Goal: Task Accomplishment & Management: Complete application form

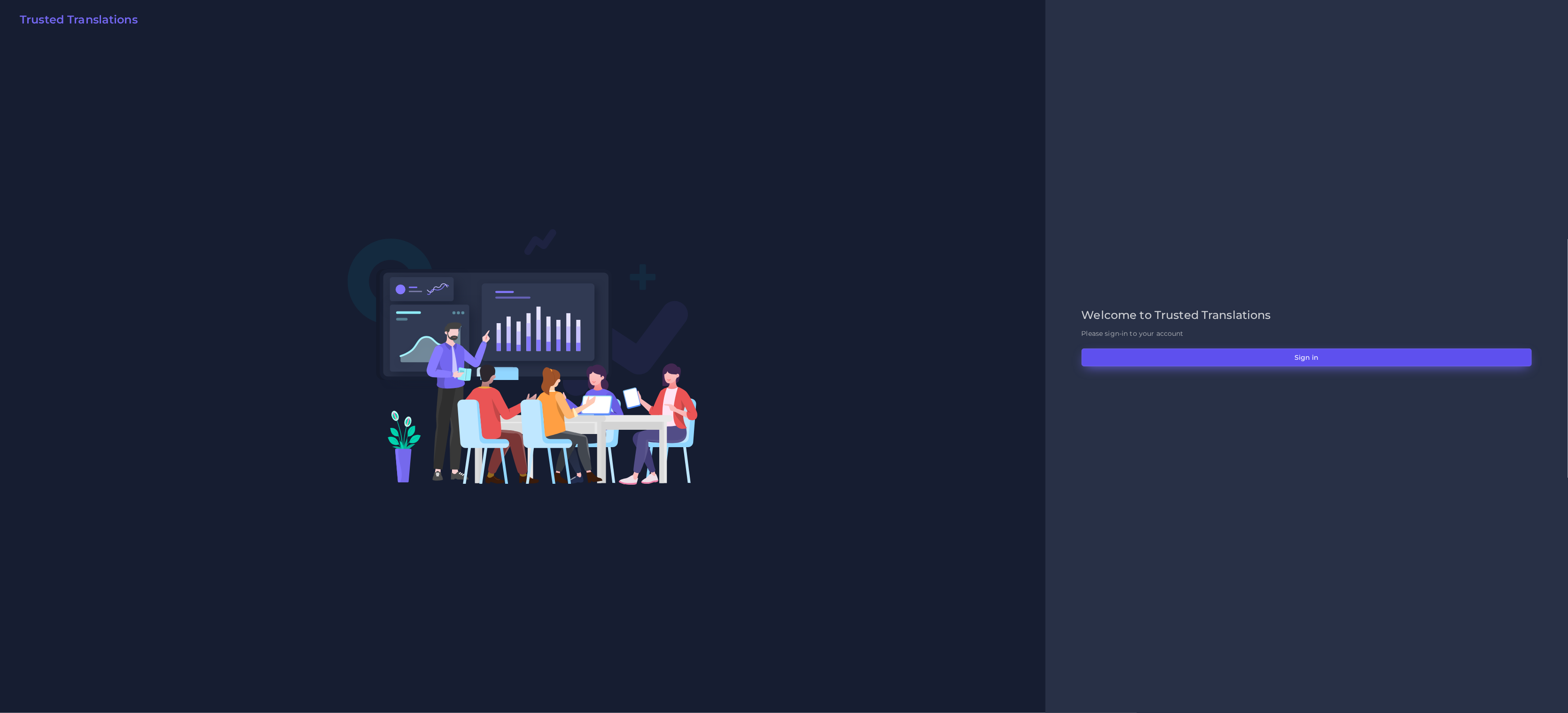
click at [1225, 353] on button "Sign in" at bounding box center [1307, 357] width 450 height 18
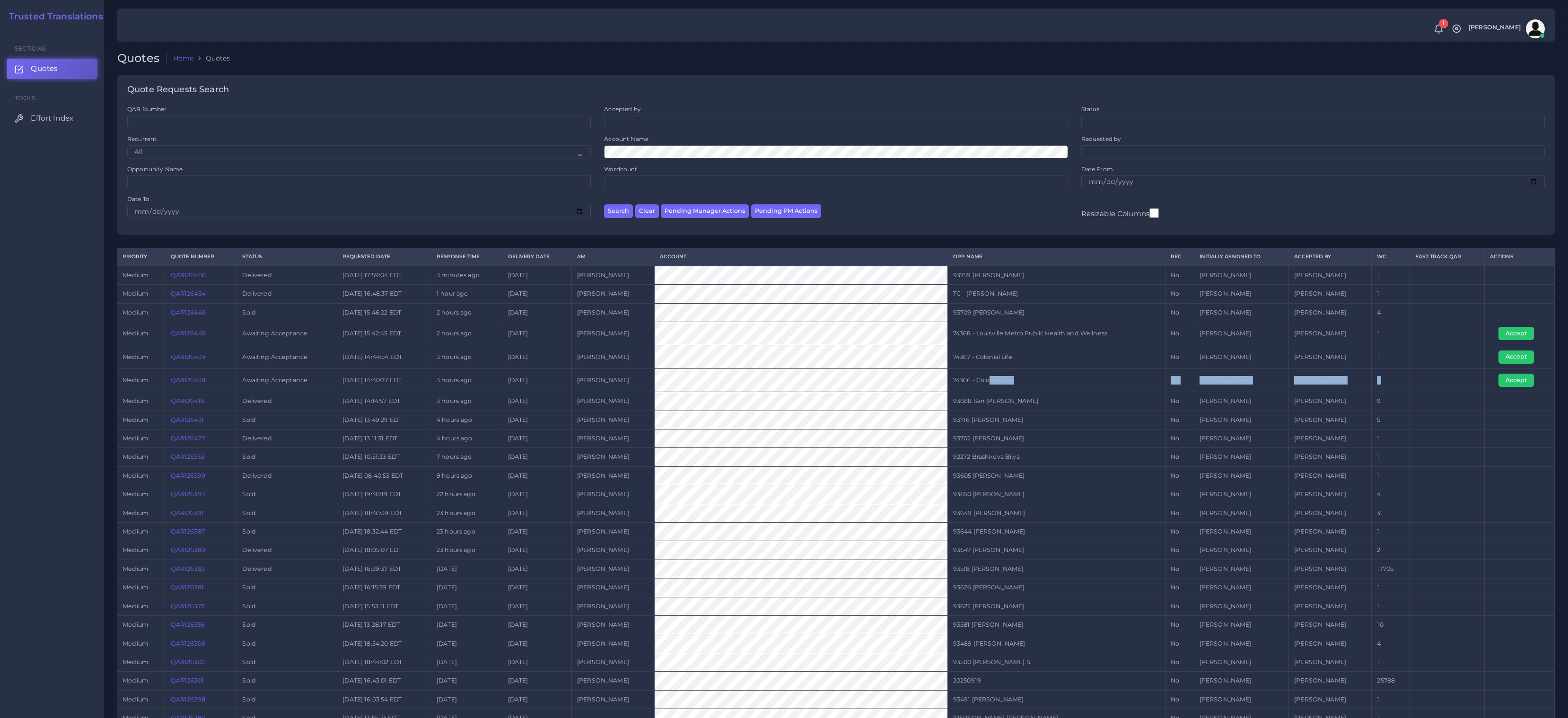
drag, startPoint x: 1482, startPoint y: 382, endPoint x: 968, endPoint y: 379, distance: 514.0
click at [968, 379] on tr "medium QAR126438 Awaiting Acceptance 2025-09-23 14:40:27 EDT 3 hours ago 2025-0…" at bounding box center [836, 380] width 1437 height 23
click at [1502, 379] on button "Accept" at bounding box center [1517, 380] width 36 height 13
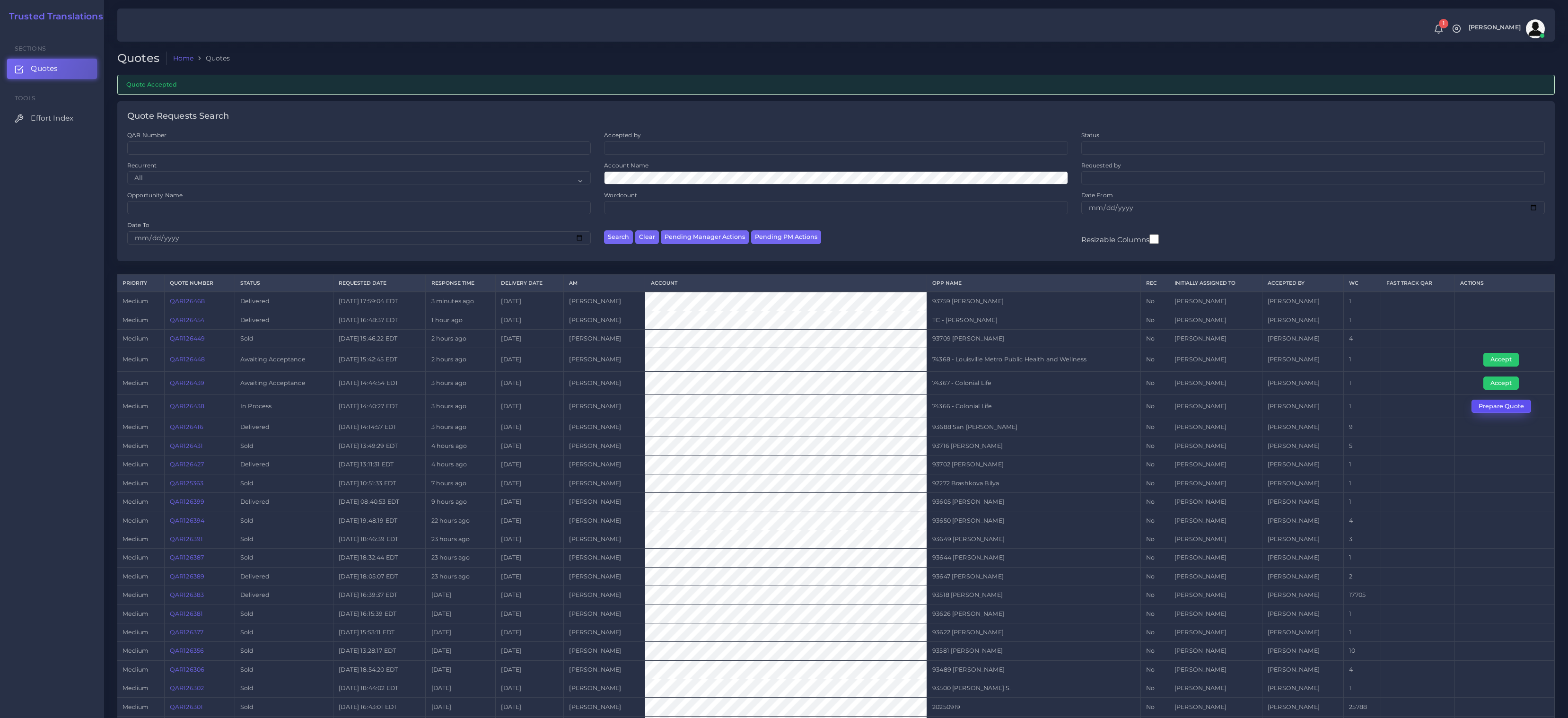
click at [1495, 407] on button "Prepare Quote" at bounding box center [1501, 406] width 59 height 13
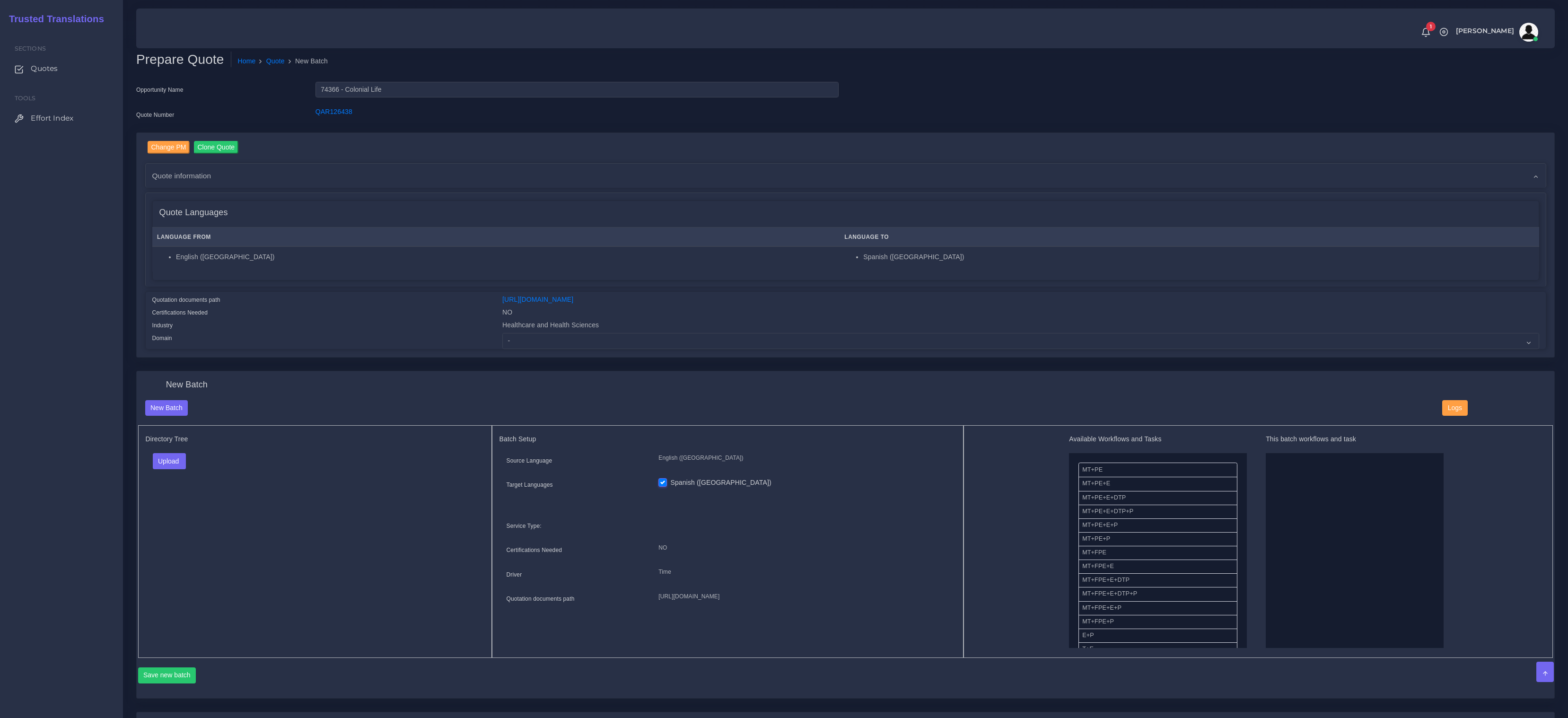
click at [501, 339] on div "- Advertising and Media Agriculture, Forestry and Fishing Architecture, Buildin…" at bounding box center [1020, 341] width 1051 height 16
click at [578, 339] on select "- Advertising and Media Agriculture, Forestry and Fishing Architecture, Buildin…" at bounding box center [1021, 341] width 1037 height 16
select select "Healthcare and Health Sciences"
click at [502, 333] on select "- Advertising and Media Agriculture, Forestry and Fishing Architecture, Buildin…" at bounding box center [1021, 341] width 1037 height 16
click at [431, 498] on div "Directory Tree Upload Folder Files un/check all" at bounding box center [314, 542] width 354 height 233
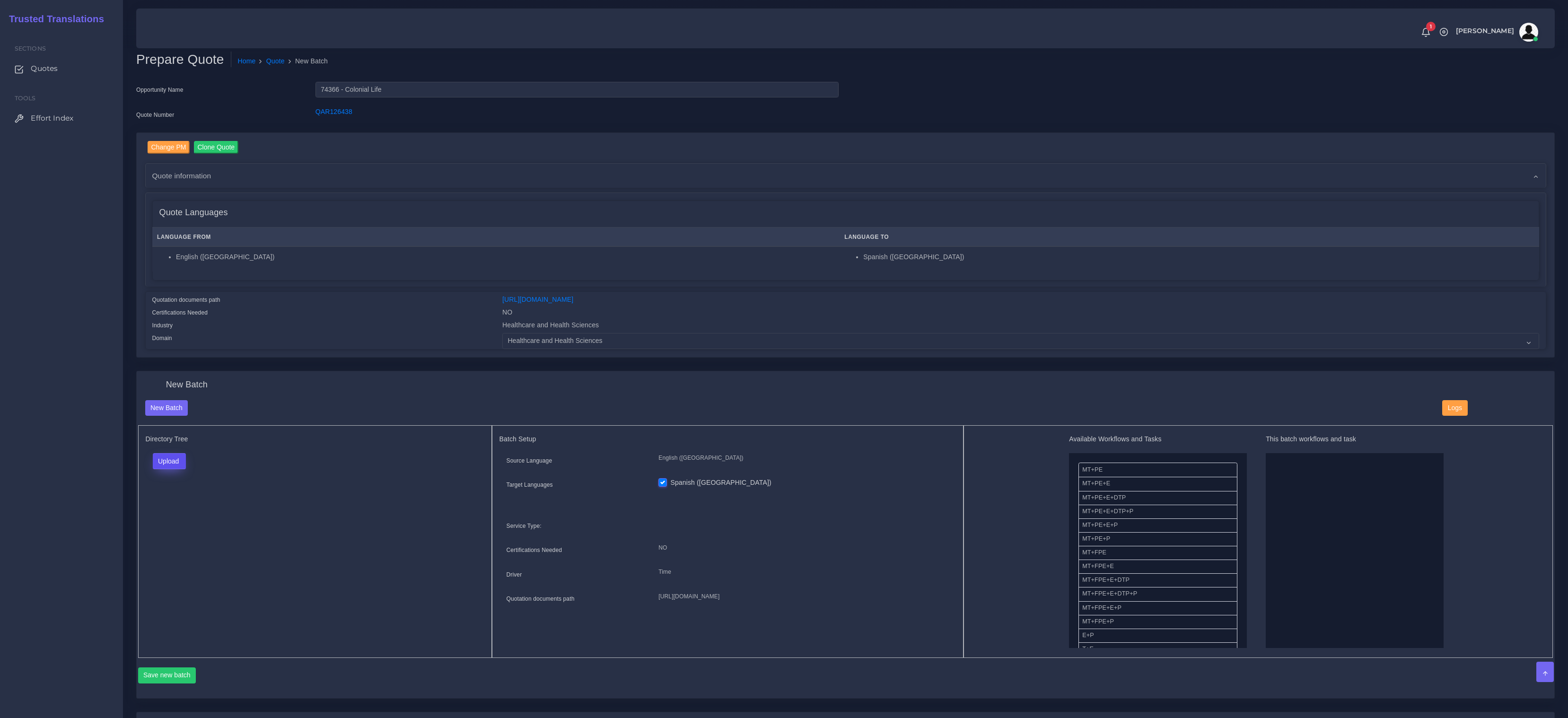
click at [171, 455] on button "Upload" at bounding box center [169, 461] width 34 height 16
click at [173, 493] on label "Files" at bounding box center [186, 497] width 66 height 12
drag, startPoint x: 1117, startPoint y: 520, endPoint x: 1255, endPoint y: 510, distance: 138.4
drag, startPoint x: 1202, startPoint y: 537, endPoint x: 1229, endPoint y: 537, distance: 27.0
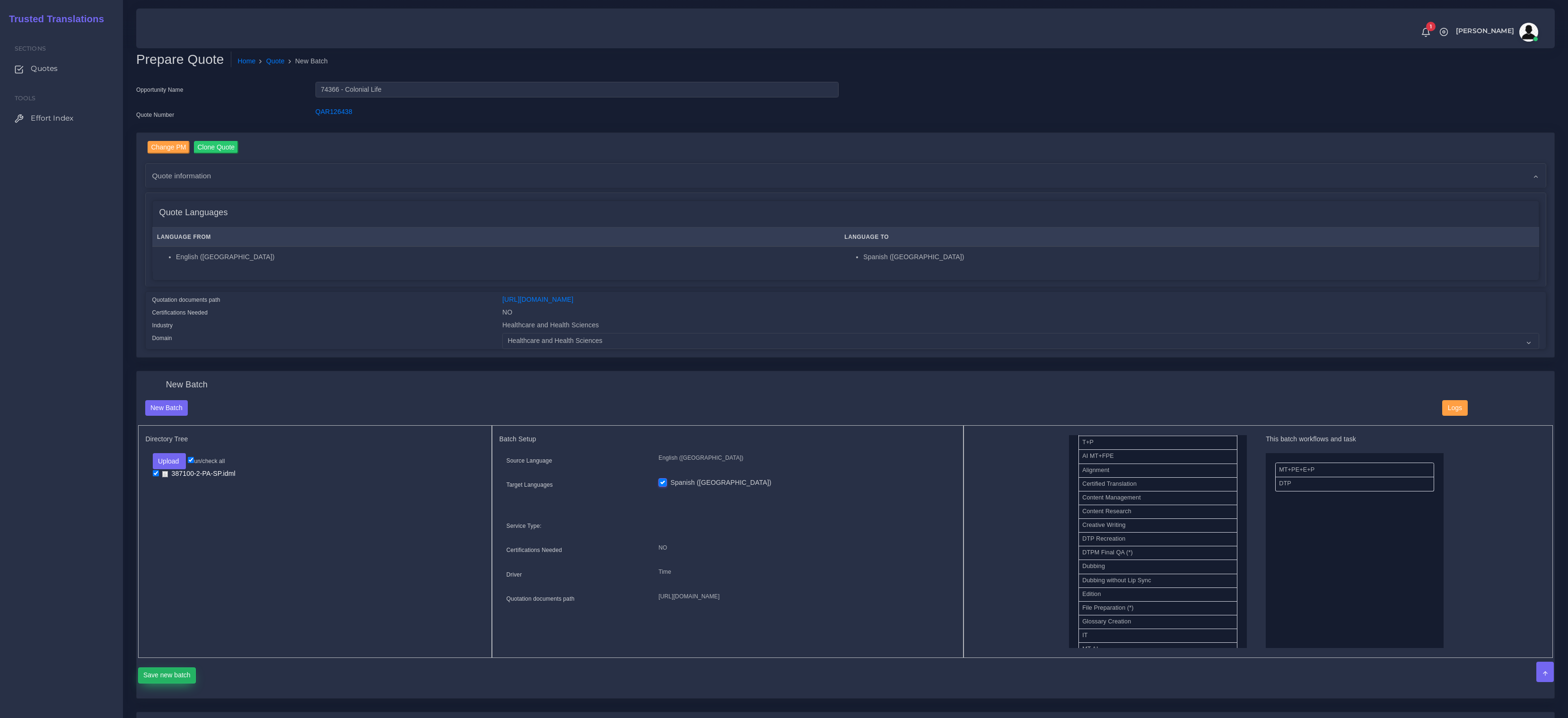
click at [159, 675] on button "Save new batch" at bounding box center [167, 675] width 58 height 16
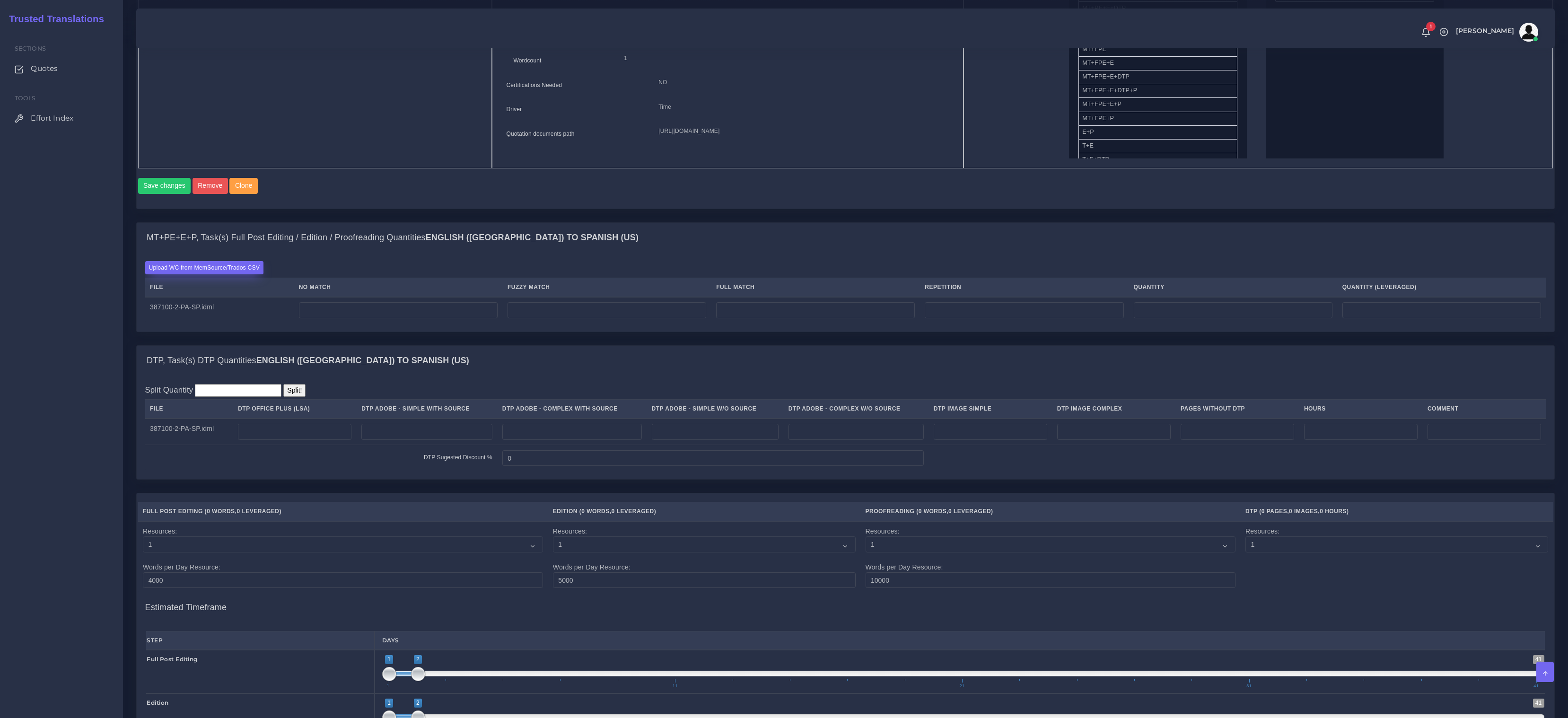
click at [180, 273] on label "Upload WC from MemSource/Trados CSV" at bounding box center [205, 267] width 119 height 13
click at [0, 0] on input "Upload WC from MemSource/Trados CSV" at bounding box center [0, 0] width 0 height 0
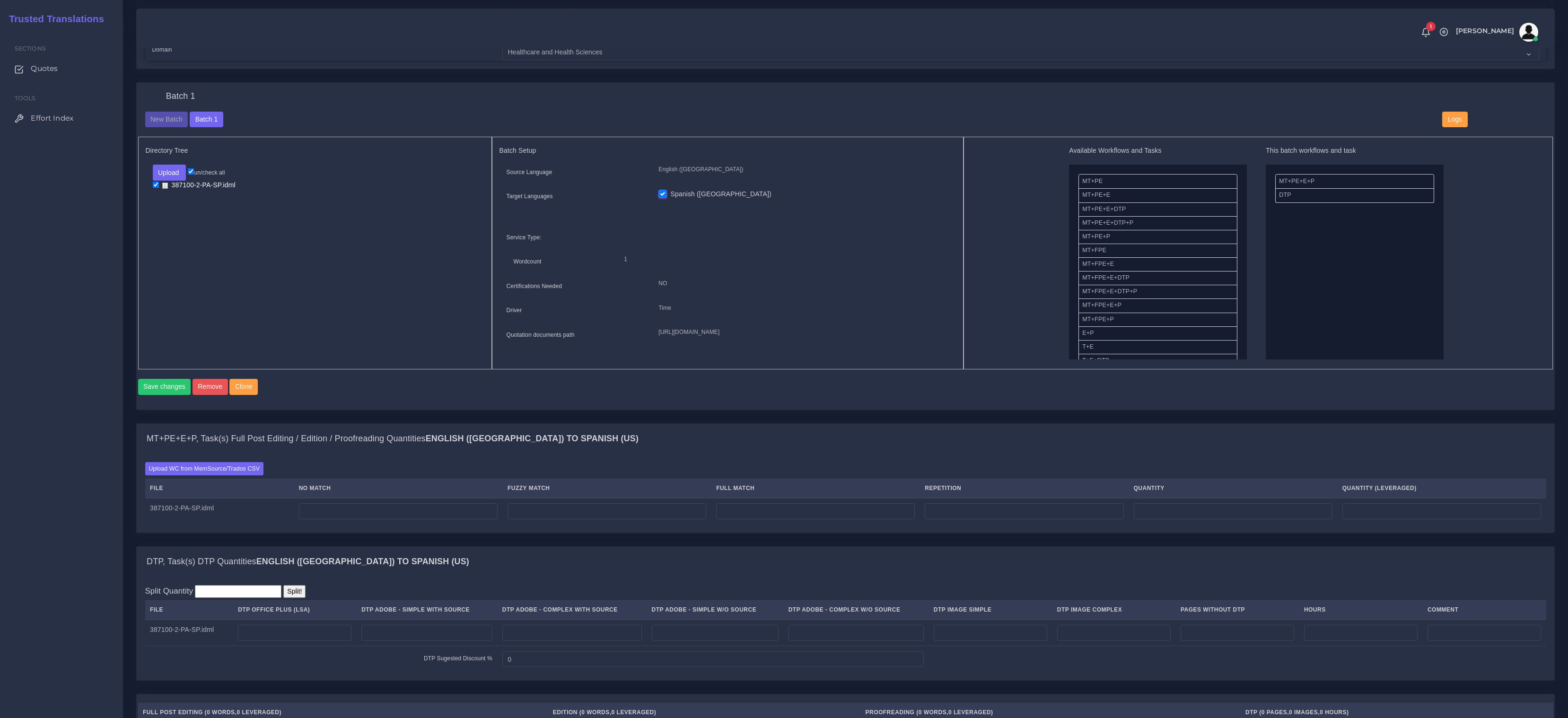
scroll to position [443, 0]
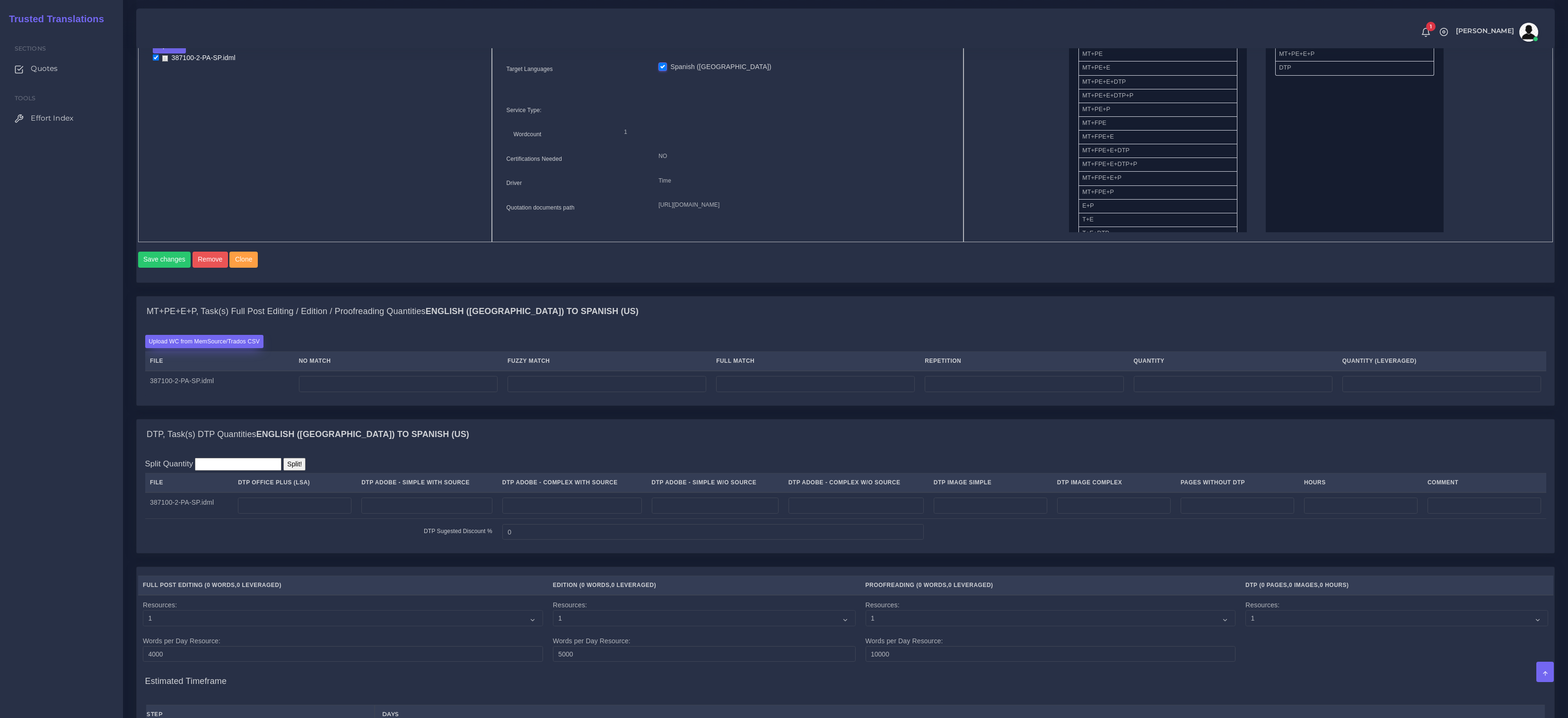
click at [208, 347] on label "Upload WC from MemSource/Trados CSV" at bounding box center [205, 341] width 119 height 13
click at [0, 0] on input "Upload WC from MemSource/Trados CSV" at bounding box center [0, 0] width 0 height 0
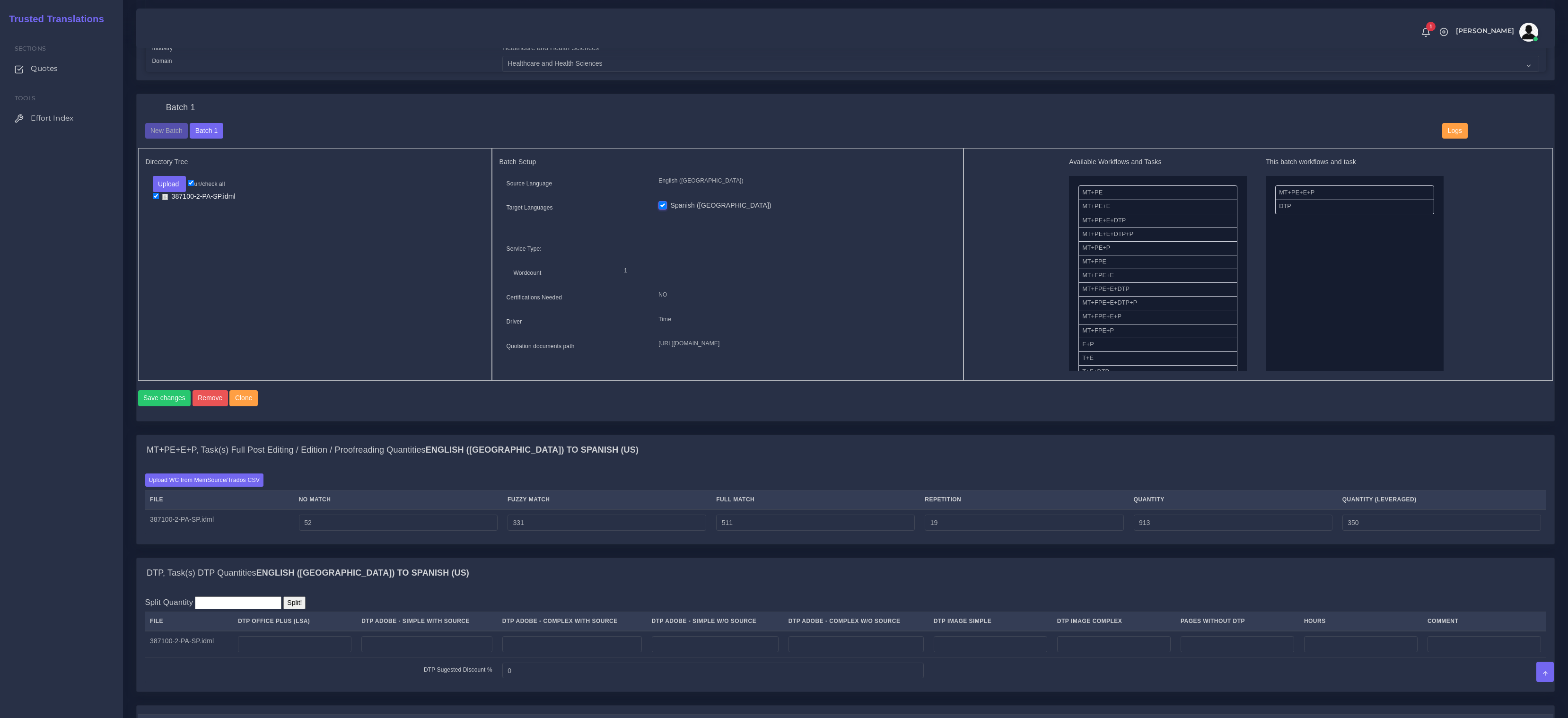
scroll to position [304, 0]
click at [565, 652] on input "number" at bounding box center [572, 644] width 140 height 16
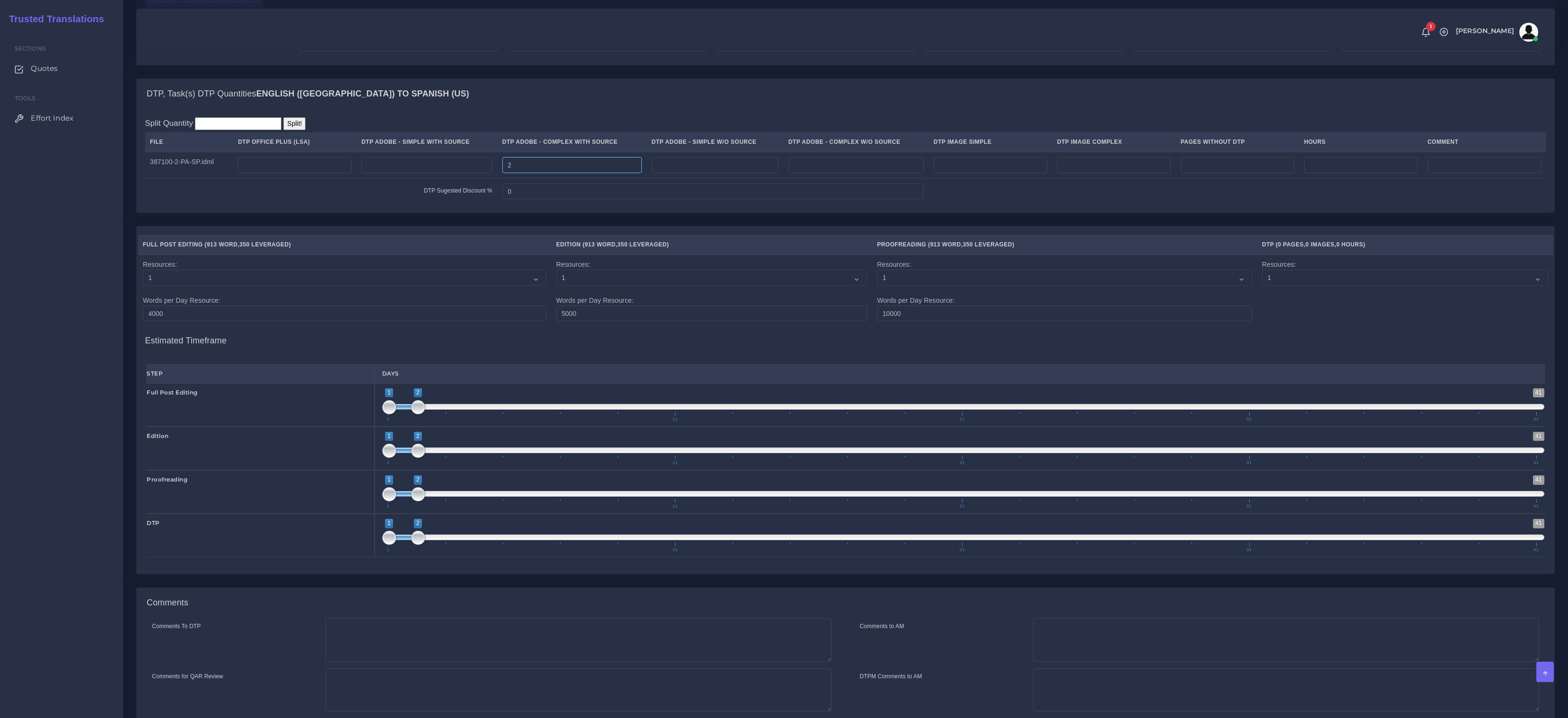
scroll to position [867, 0]
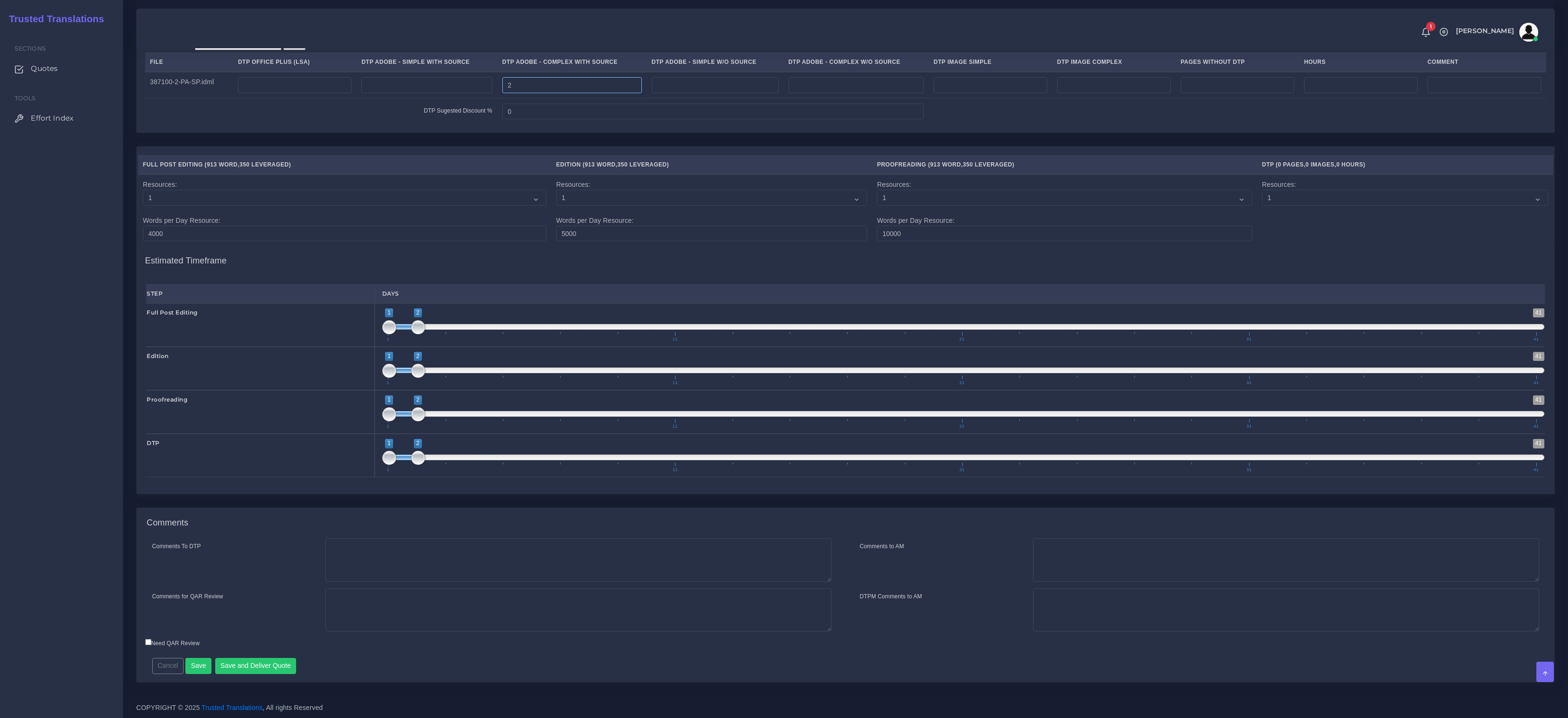
type input "2"
click at [416, 537] on div "Comments" at bounding box center [846, 523] width 1418 height 30
click at [416, 547] on textarea "Comments To DTP" at bounding box center [578, 559] width 506 height 43
paste textarea "Same usual LSA - Colonial Life Instructions."
type textarea "Same usual LSA - Colonial Life Instructions."
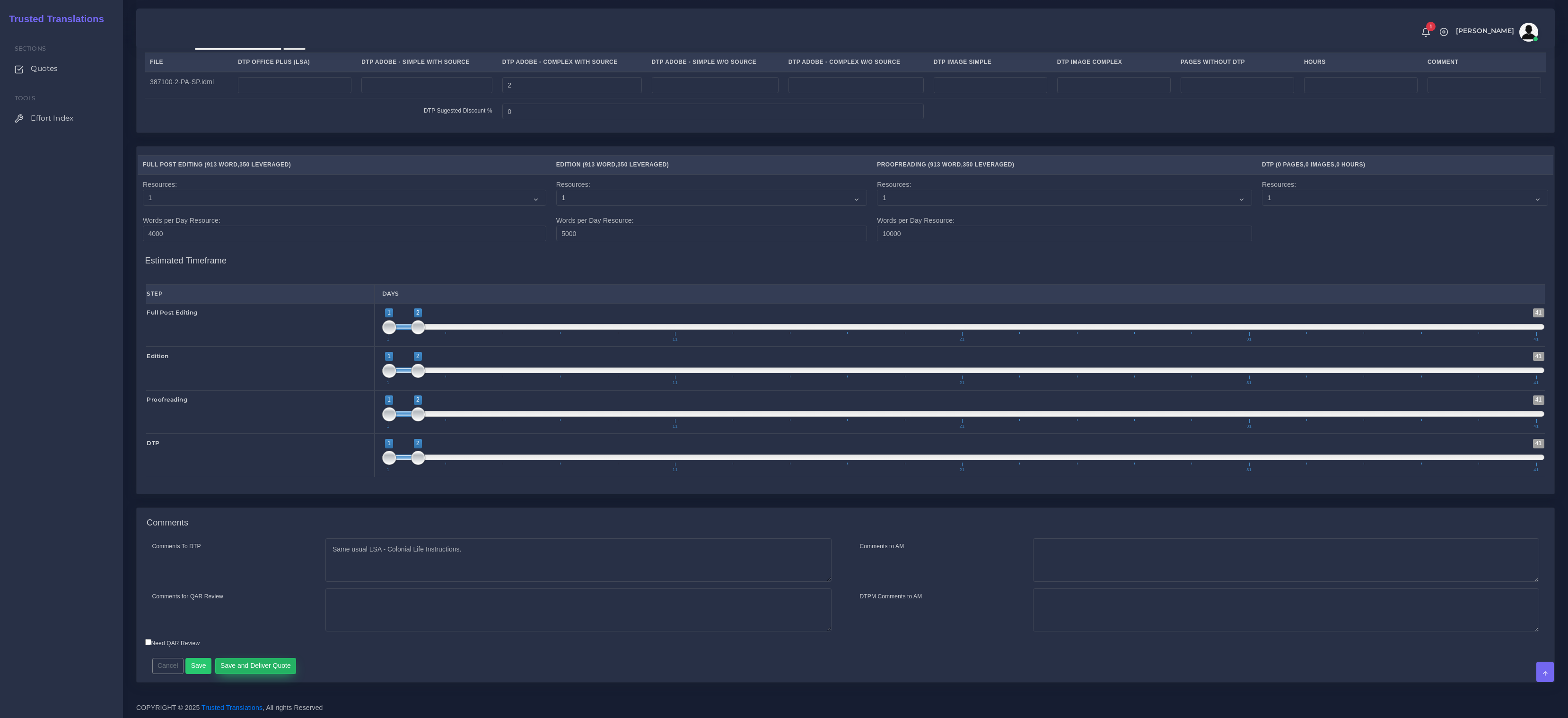
click at [256, 671] on button "Save and Deliver Quote" at bounding box center [256, 666] width 81 height 16
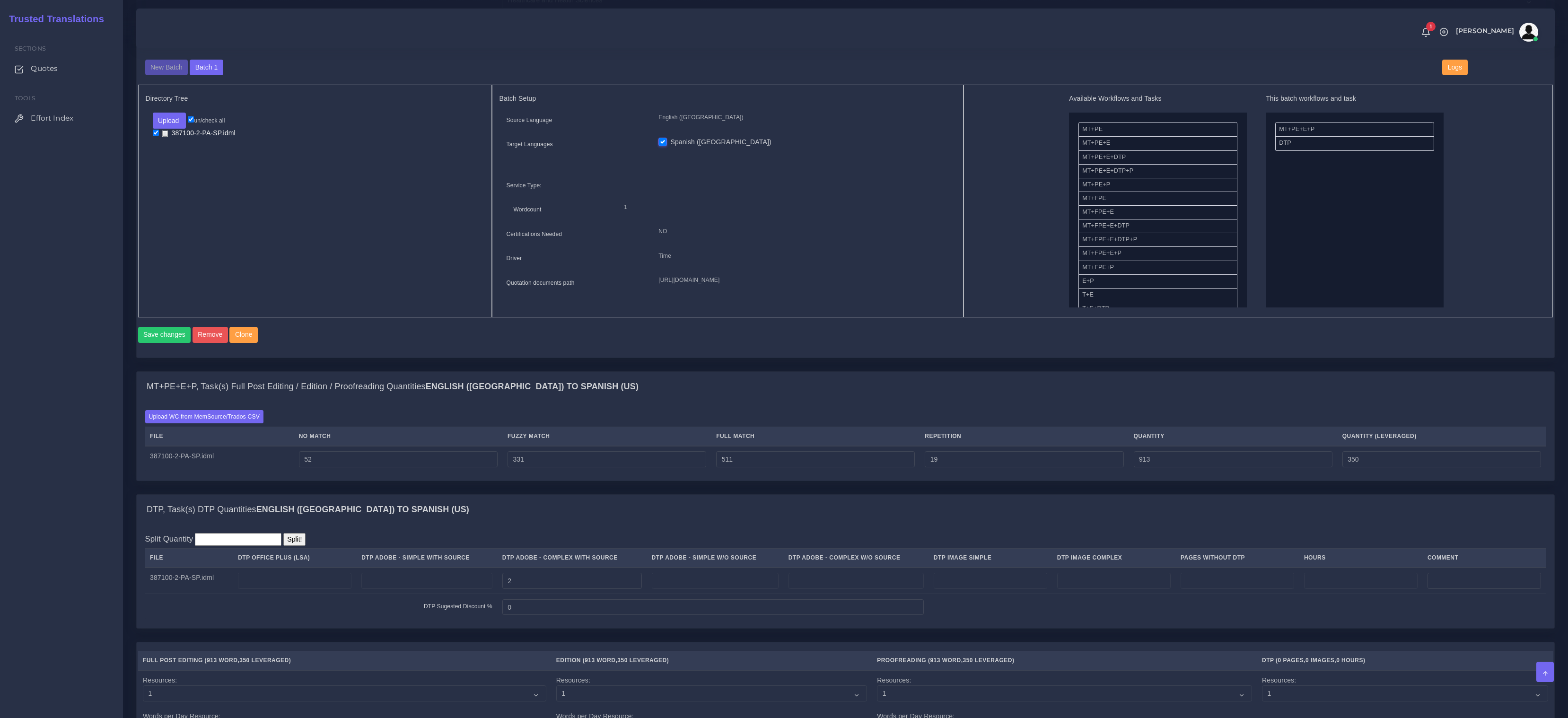
scroll to position [366, 0]
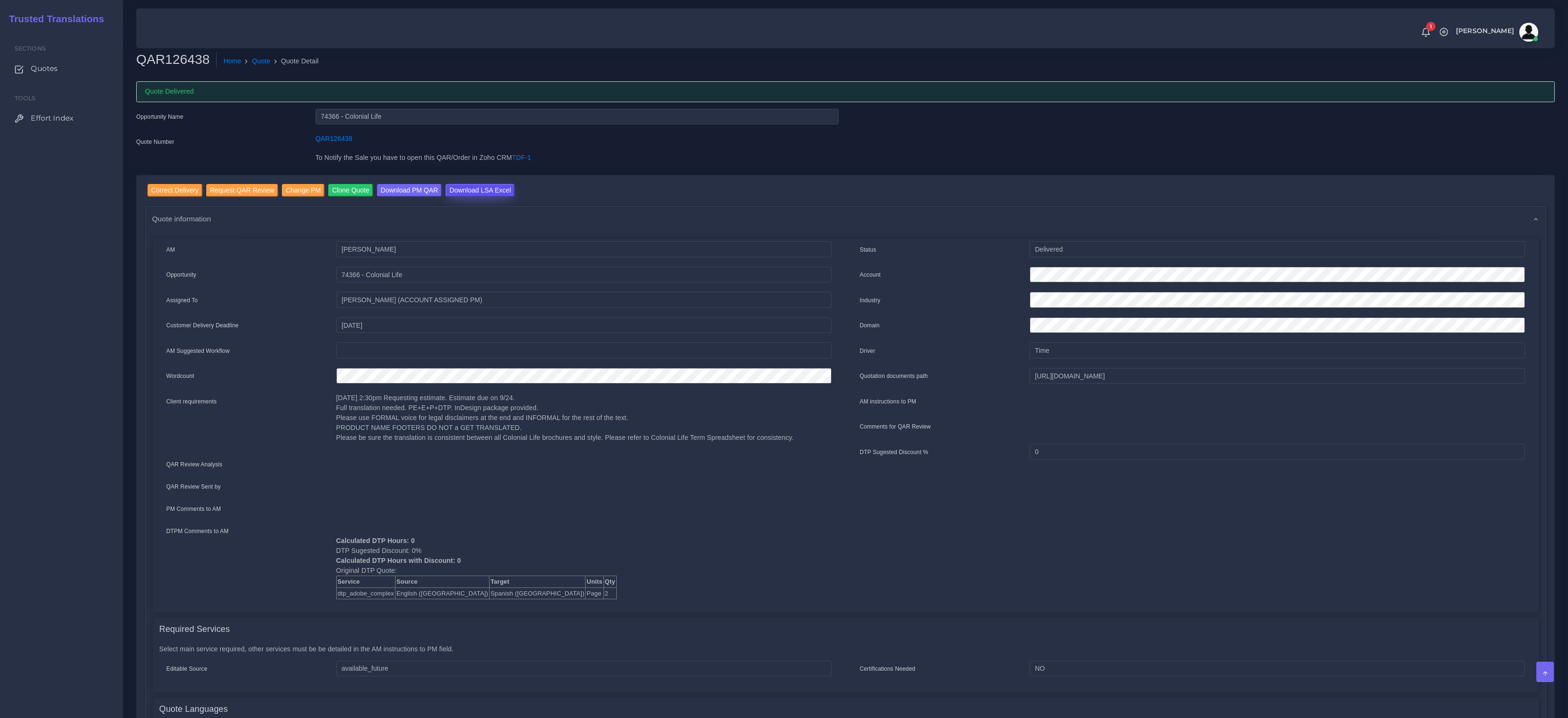
click at [476, 195] on input "Download LSA Excel" at bounding box center [480, 190] width 69 height 13
click at [268, 60] on link "Quote" at bounding box center [261, 61] width 18 height 10
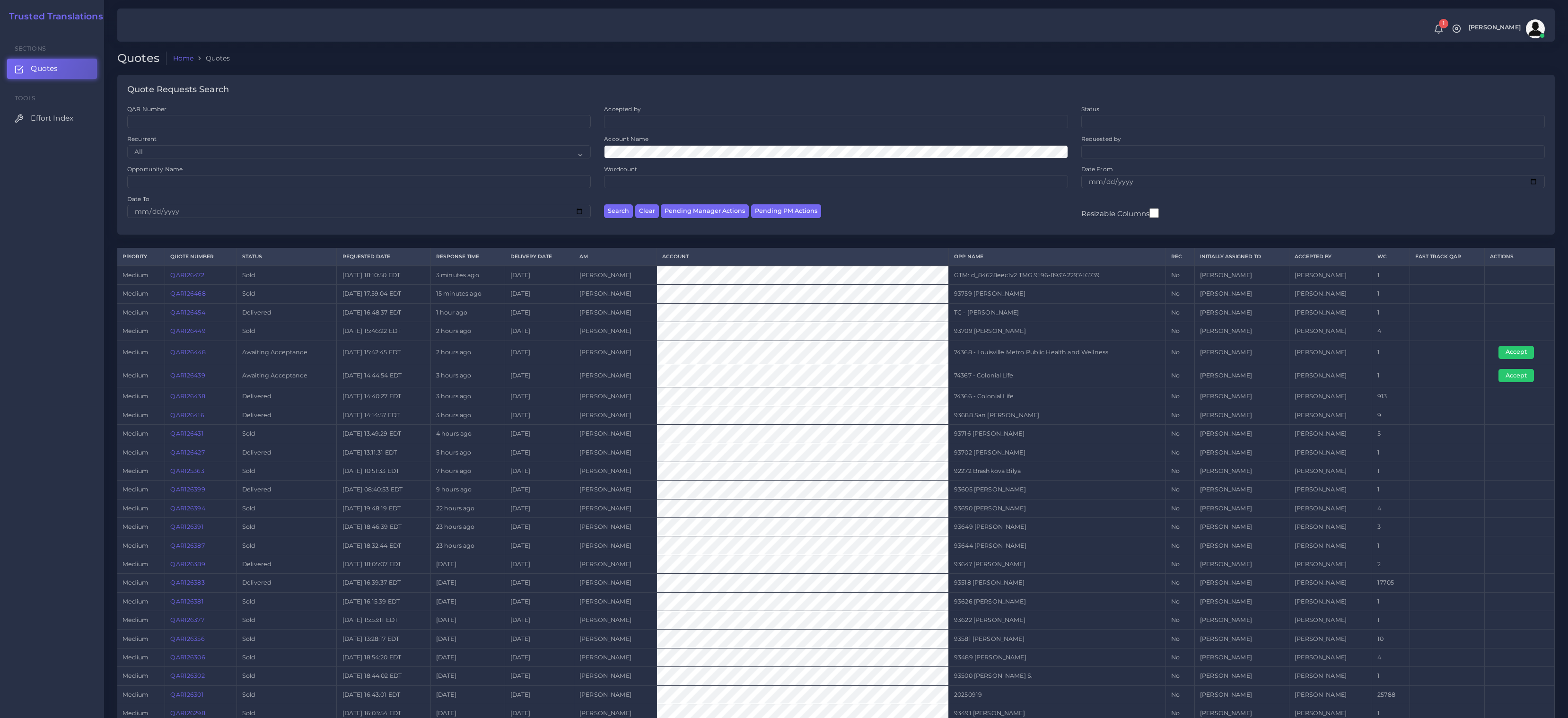
drag, startPoint x: 1422, startPoint y: 370, endPoint x: 1414, endPoint y: 372, distance: 8.2
click at [1422, 371] on td at bounding box center [1447, 376] width 75 height 23
drag, startPoint x: 1297, startPoint y: 376, endPoint x: 1043, endPoint y: 376, distance: 254.0
click at [1069, 376] on tr "medium QAR126439 Awaiting Acceptance 2025-09-23 14:44:54 EDT 3 hours ago 2025-0…" at bounding box center [836, 376] width 1437 height 23
drag, startPoint x: 936, startPoint y: 376, endPoint x: 931, endPoint y: 376, distance: 5.0
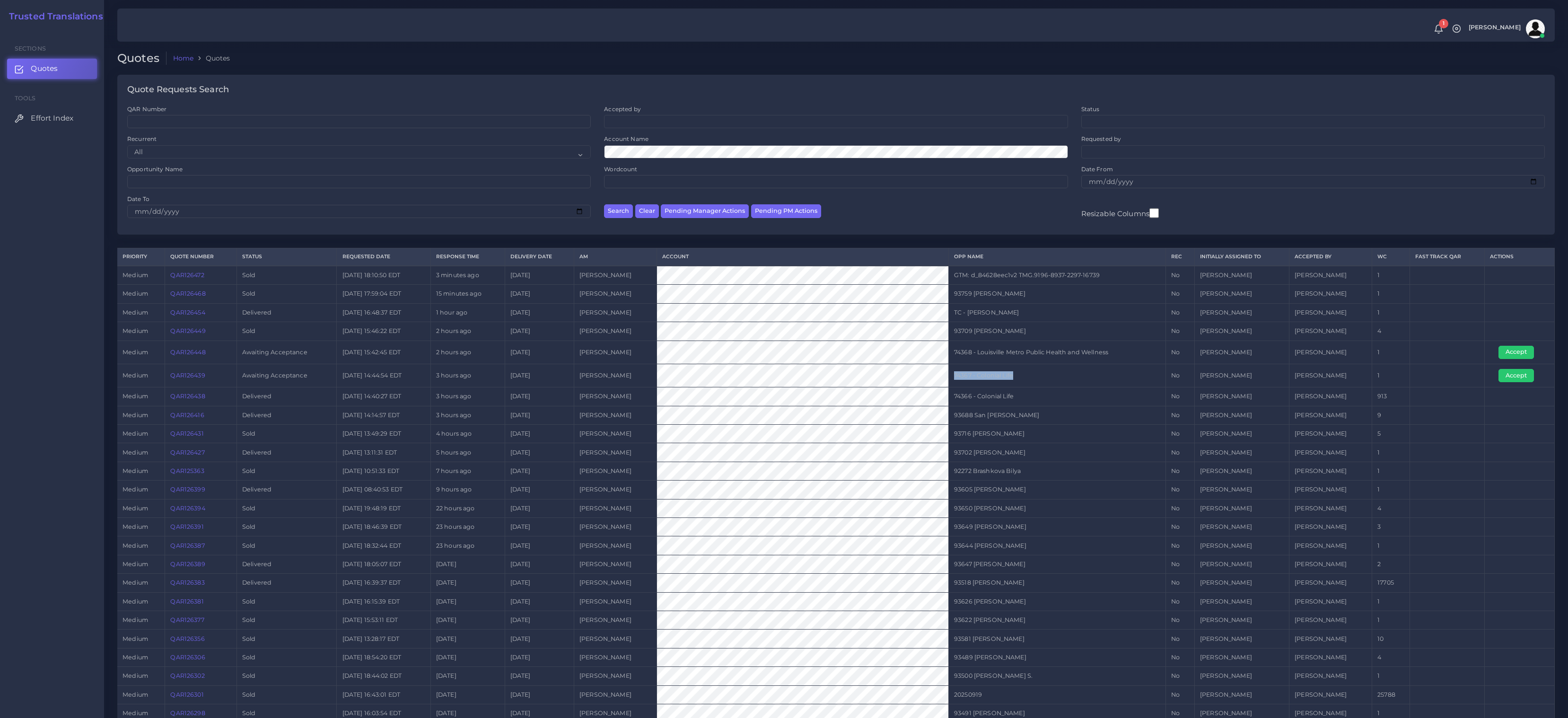
click at [949, 376] on td "74367 - Colonial Life" at bounding box center [1057, 376] width 217 height 23
copy td "74367 - Colonial Life"
click at [1333, 380] on td "[PERSON_NAME]" at bounding box center [1330, 376] width 83 height 23
drag, startPoint x: 1430, startPoint y: 380, endPoint x: 413, endPoint y: 387, distance: 1017.0
click at [506, 387] on tbody "medium QAR126472 Sold 2025-09-23 18:10:50 EDT 3 minutes ago 2025-10-01 Tulio Fi…" at bounding box center [836, 550] width 1437 height 569
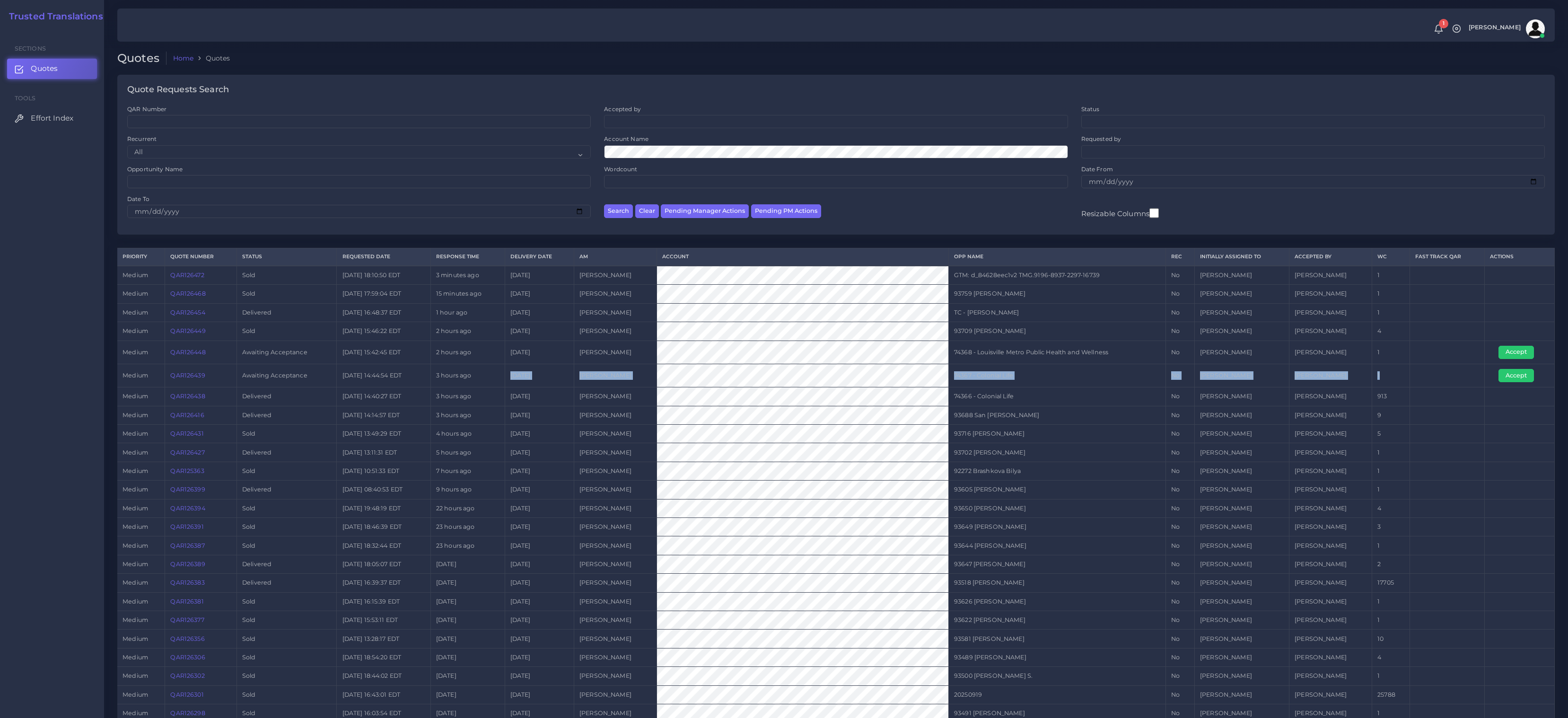
click at [204, 374] on link "QAR126439" at bounding box center [187, 376] width 34 height 7
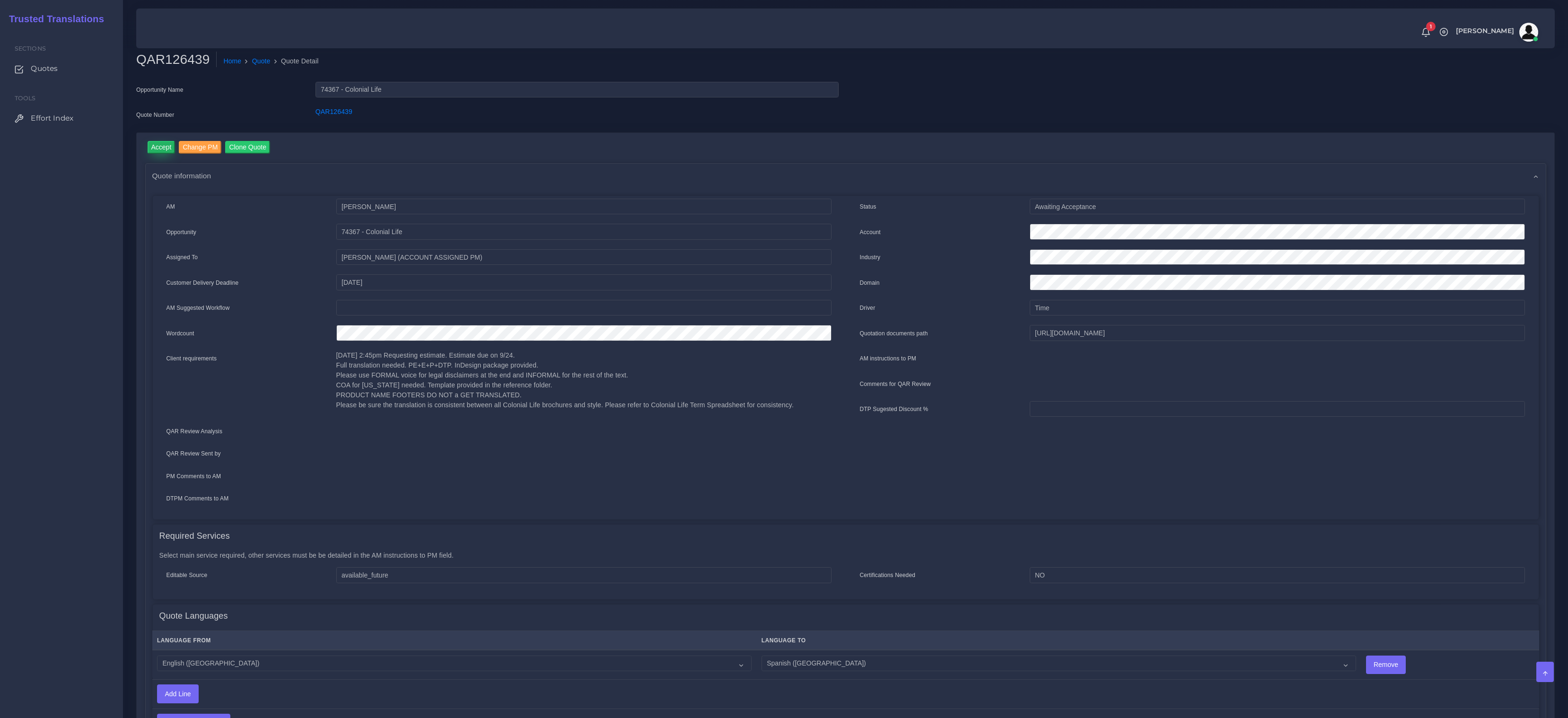
click at [158, 145] on input "Accept" at bounding box center [162, 147] width 28 height 13
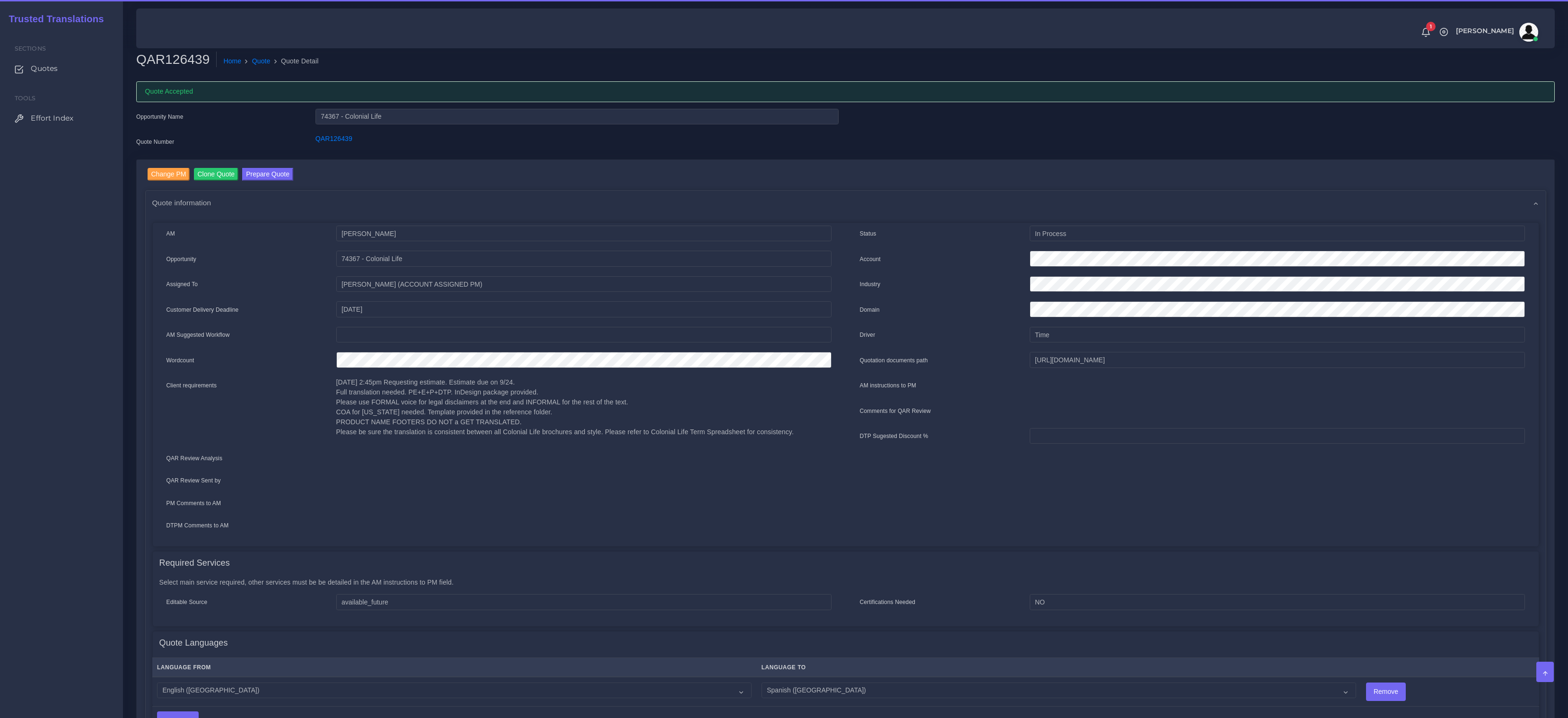
click at [281, 165] on div "Change PM Clone Quote Prepare Quote Quote information AM [PERSON_NAME] Opportun…" at bounding box center [846, 559] width 1418 height 798
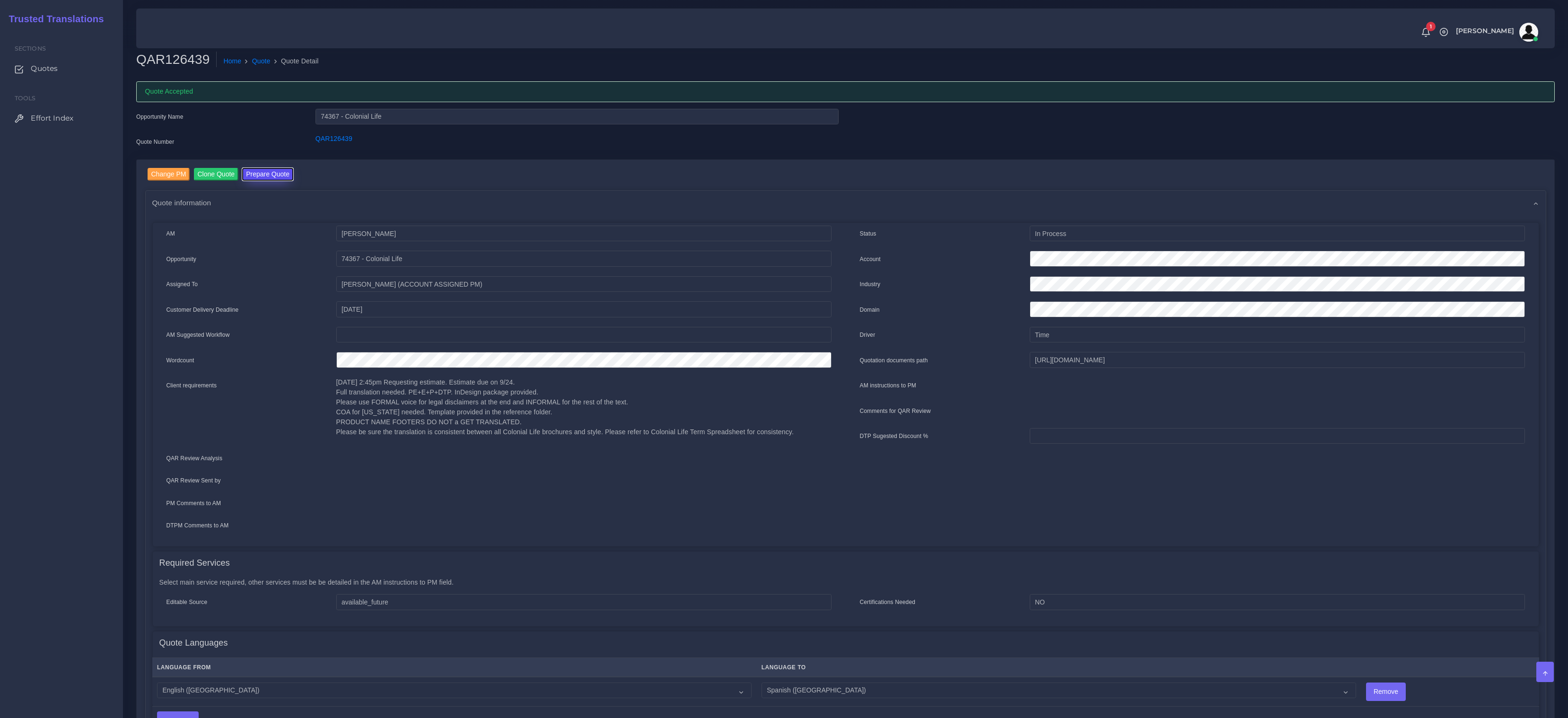
click at [268, 176] on button "Prepare Quote" at bounding box center [267, 174] width 51 height 13
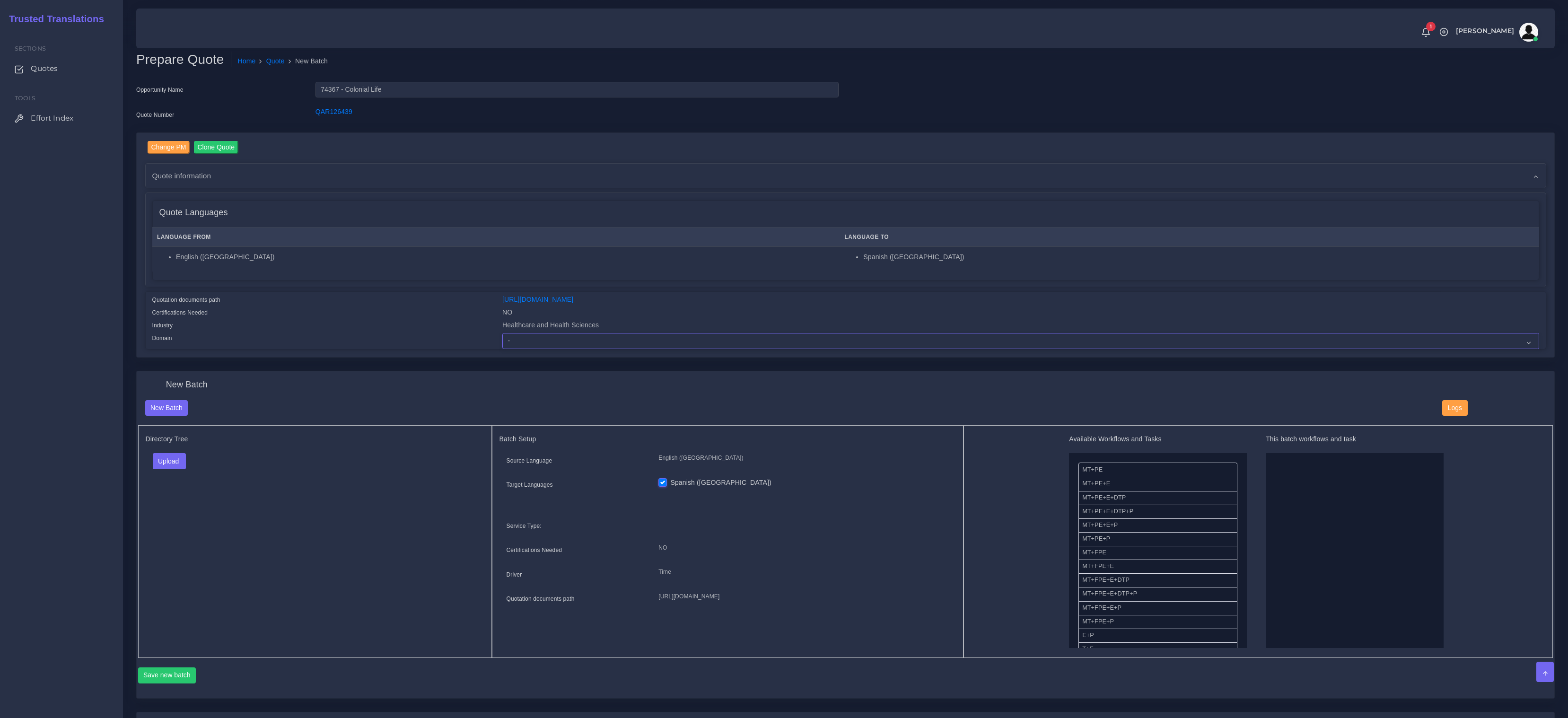
click at [518, 333] on select "- Advertising and Media Agriculture, Forestry and Fishing Architecture, Buildin…" at bounding box center [1021, 341] width 1037 height 16
select select "Healthcare and Health Sciences"
click at [502, 333] on select "- Advertising and Media Agriculture, Forestry and Fishing Architecture, Buildin…" at bounding box center [1021, 341] width 1037 height 16
click at [376, 394] on div "New Batch" at bounding box center [846, 390] width 1415 height 20
click at [159, 461] on button "Upload" at bounding box center [169, 461] width 34 height 16
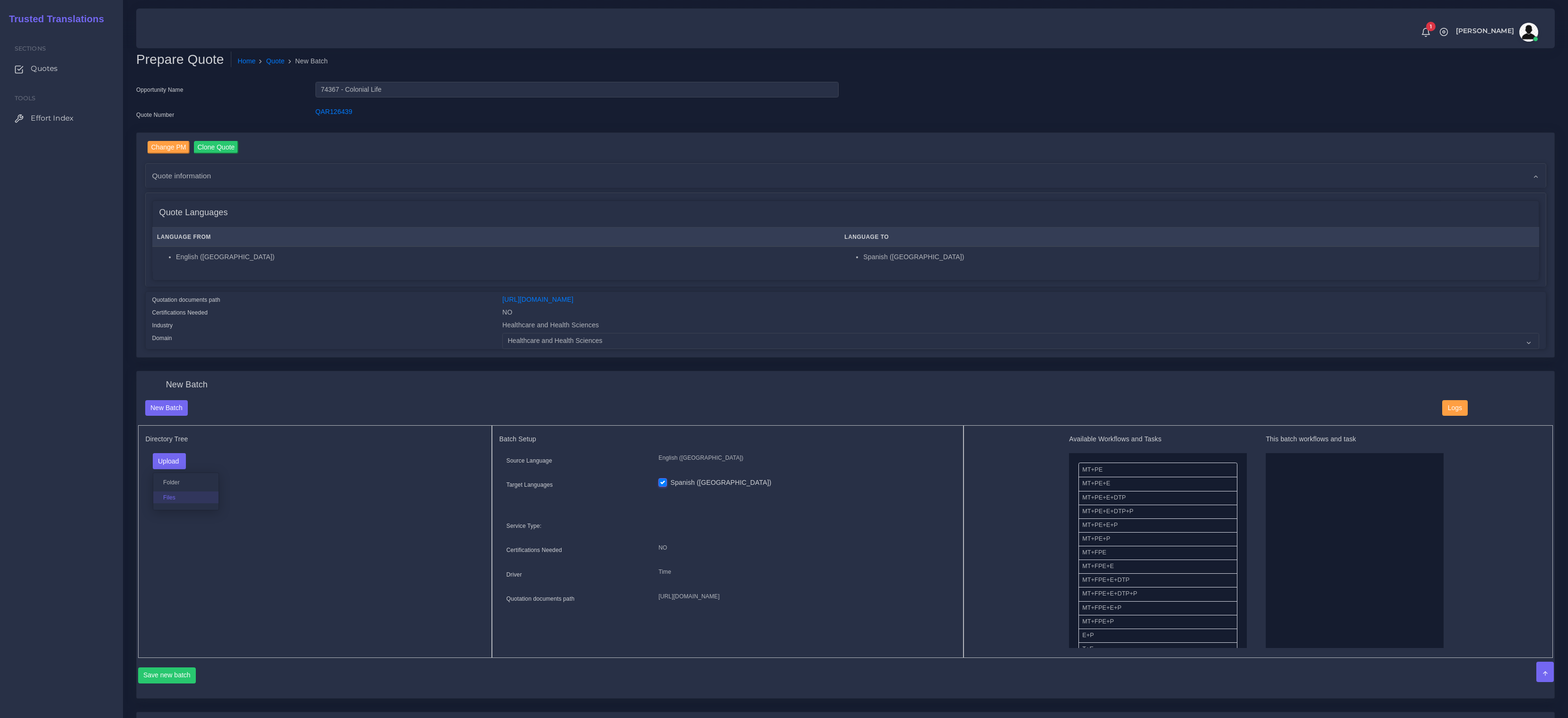
click at [158, 501] on label "Files" at bounding box center [186, 497] width 66 height 12
drag, startPoint x: 1117, startPoint y: 521, endPoint x: 1256, endPoint y: 530, distance: 139.3
drag, startPoint x: 1100, startPoint y: 607, endPoint x: 1240, endPoint y: 590, distance: 141.0
click at [170, 676] on button "Save new batch" at bounding box center [167, 675] width 58 height 16
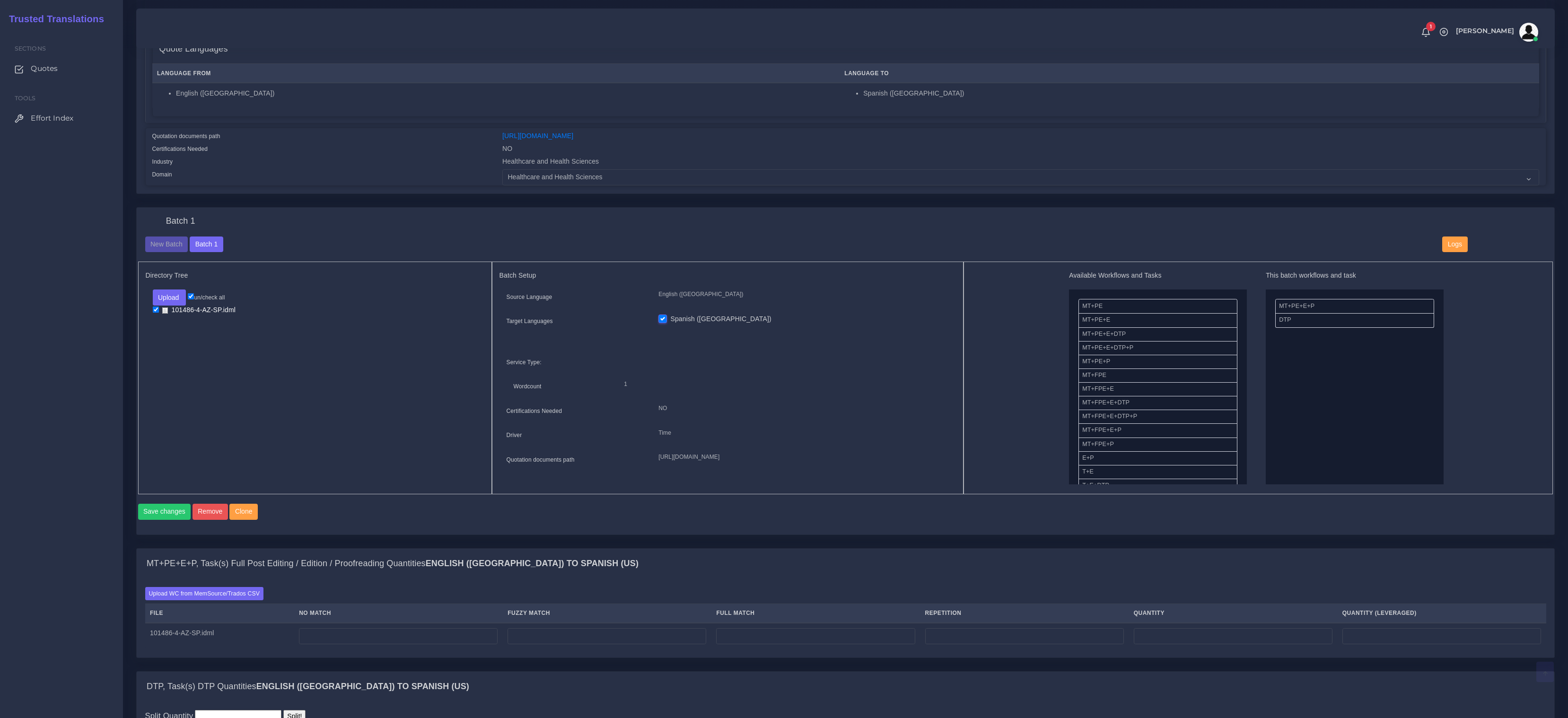
scroll to position [248, 0]
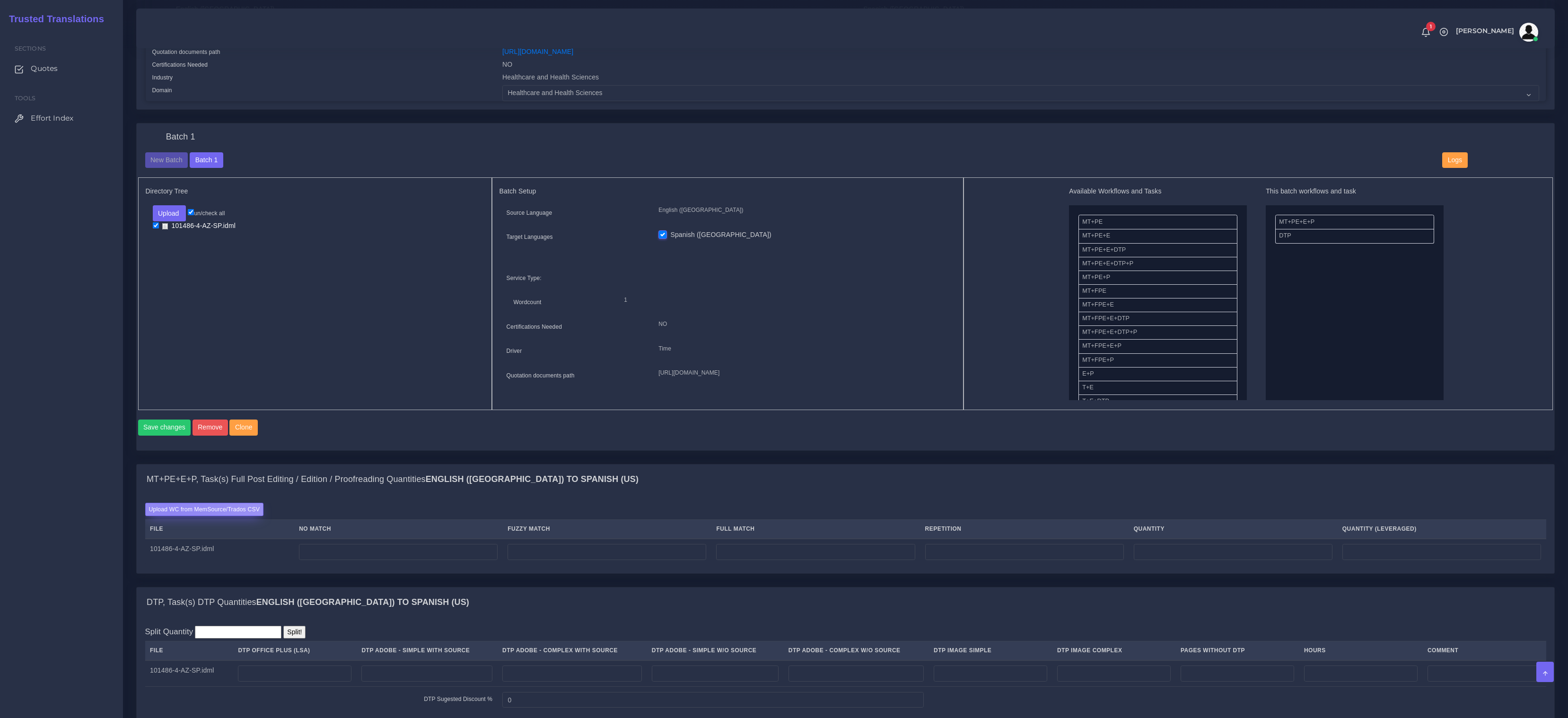
click at [169, 515] on label "Upload WC from MemSource/Trados CSV" at bounding box center [205, 509] width 119 height 13
click at [0, 0] on input "Upload WC from MemSource/Trados CSV" at bounding box center [0, 0] width 0 height 0
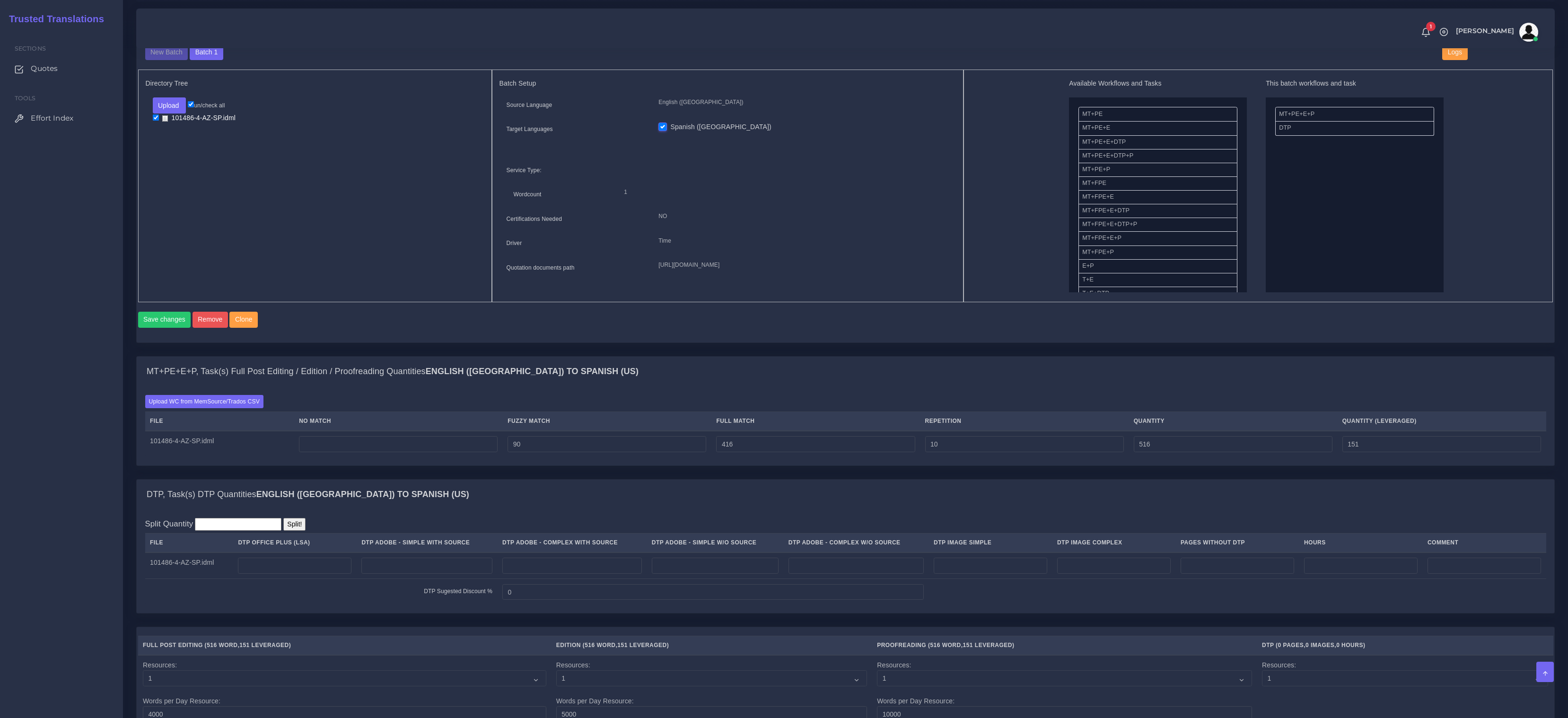
scroll to position [412, 0]
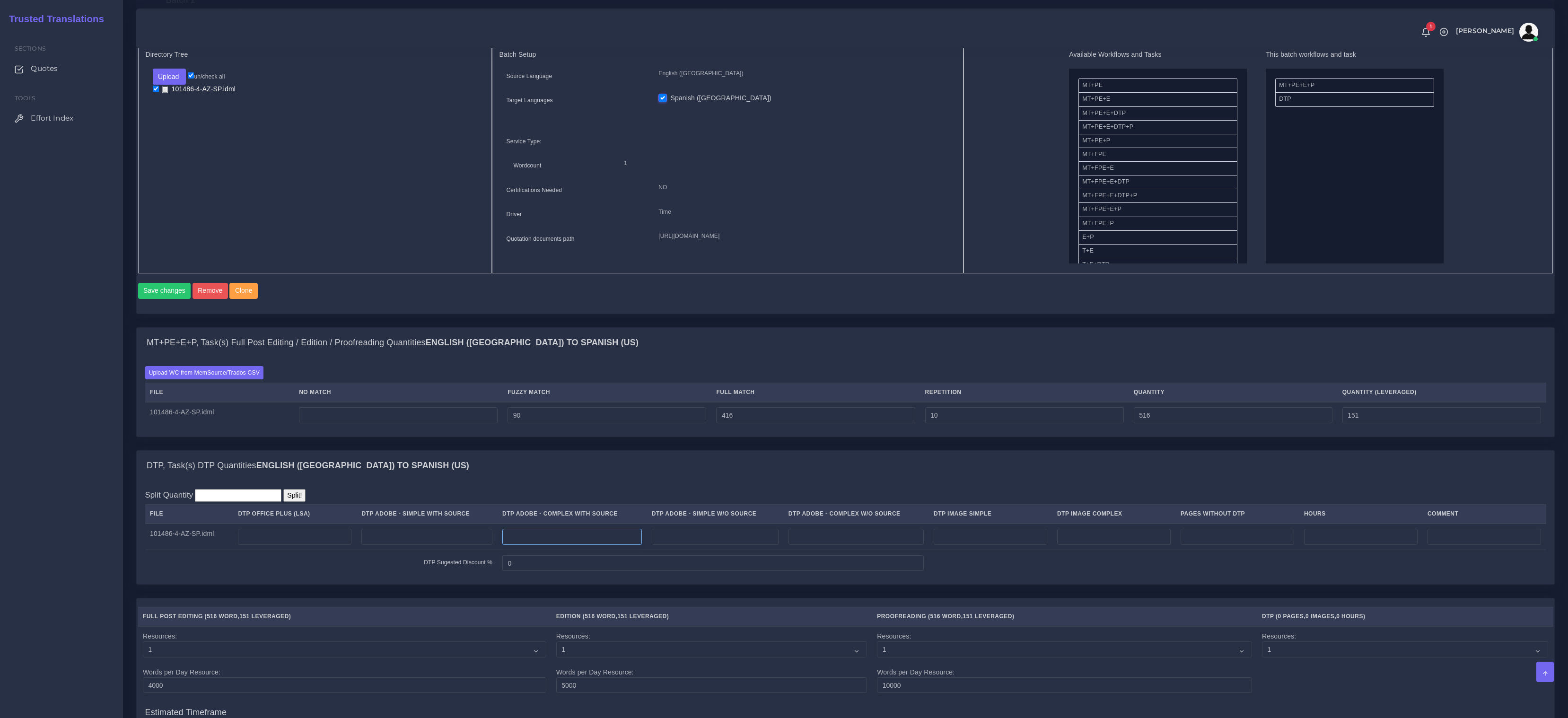
click at [629, 545] on input "number" at bounding box center [572, 537] width 140 height 16
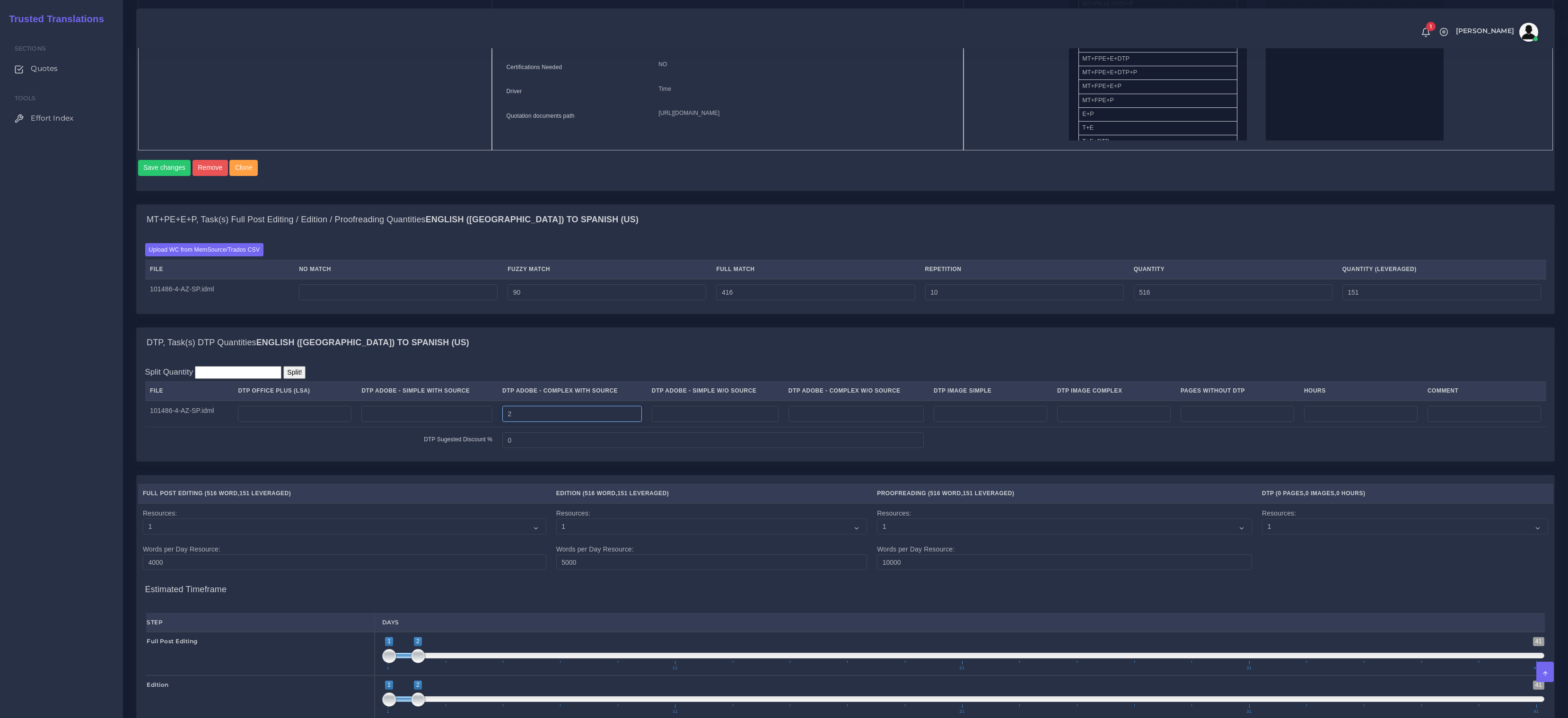
scroll to position [867, 0]
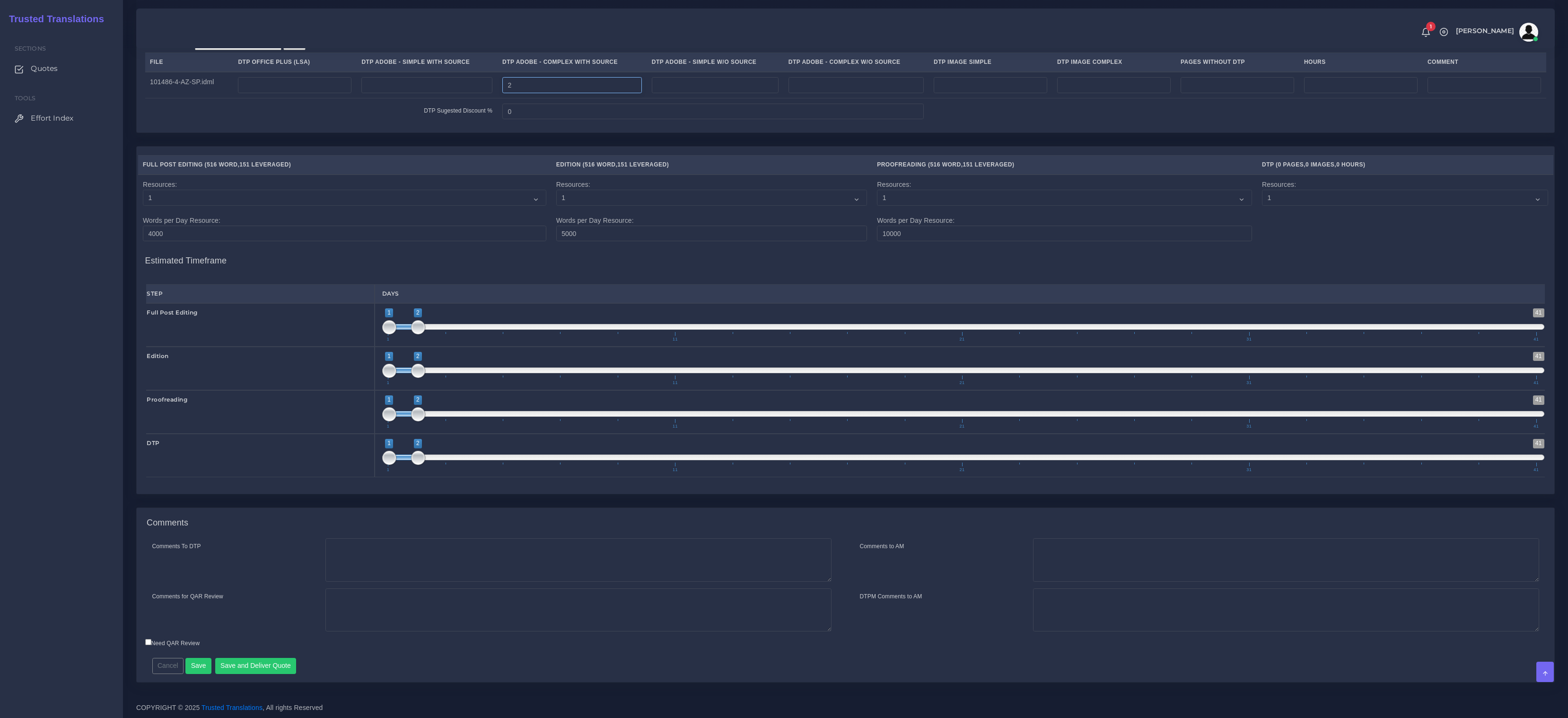
type input "2"
click at [403, 566] on textarea "Comments To DTP" at bounding box center [578, 559] width 506 height 43
paste textarea "Same usual LSA - Colonial Life Instructions."
type textarea "Same usual LSA - Colonial Life Instructions."
click at [245, 671] on button "Save and Deliver Quote" at bounding box center [256, 666] width 81 height 16
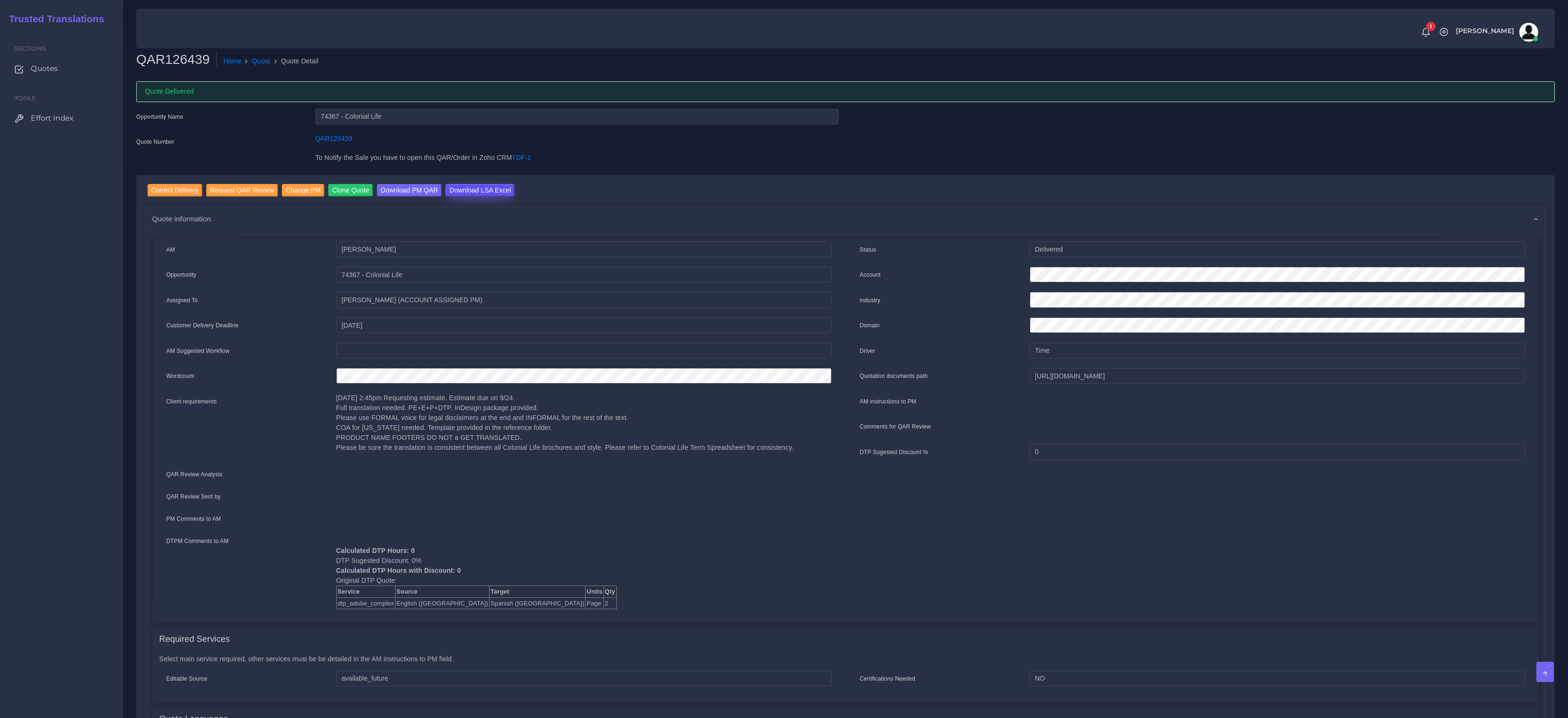
click at [482, 190] on input "Download LSA Excel" at bounding box center [480, 190] width 69 height 13
click at [273, 62] on li "Quote Detail" at bounding box center [295, 61] width 48 height 10
click at [264, 67] on ol "Home Quote Quote Detail" at bounding box center [706, 61] width 980 height 20
click at [266, 63] on link "Quote" at bounding box center [261, 61] width 18 height 10
